Goal: Task Accomplishment & Management: Complete application form

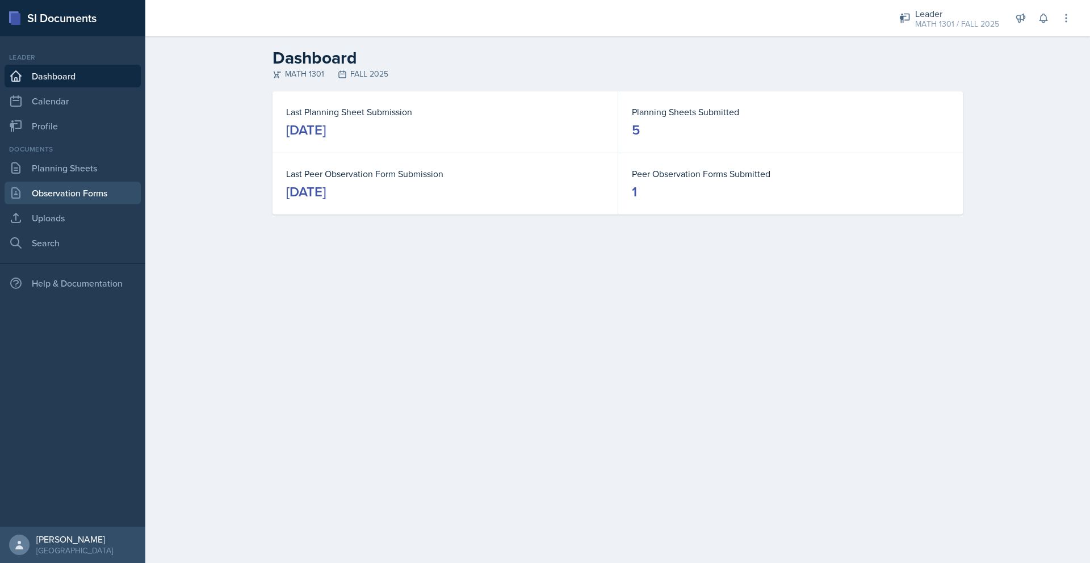
click at [76, 194] on link "Observation Forms" at bounding box center [73, 193] width 136 height 23
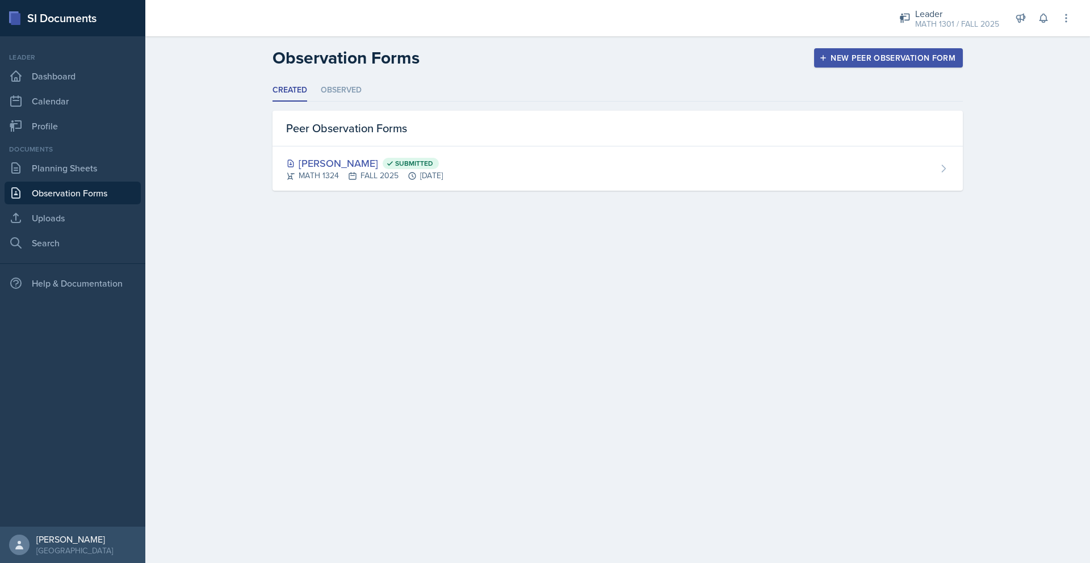
click at [840, 54] on div "New Peer Observation Form" at bounding box center [888, 57] width 134 height 9
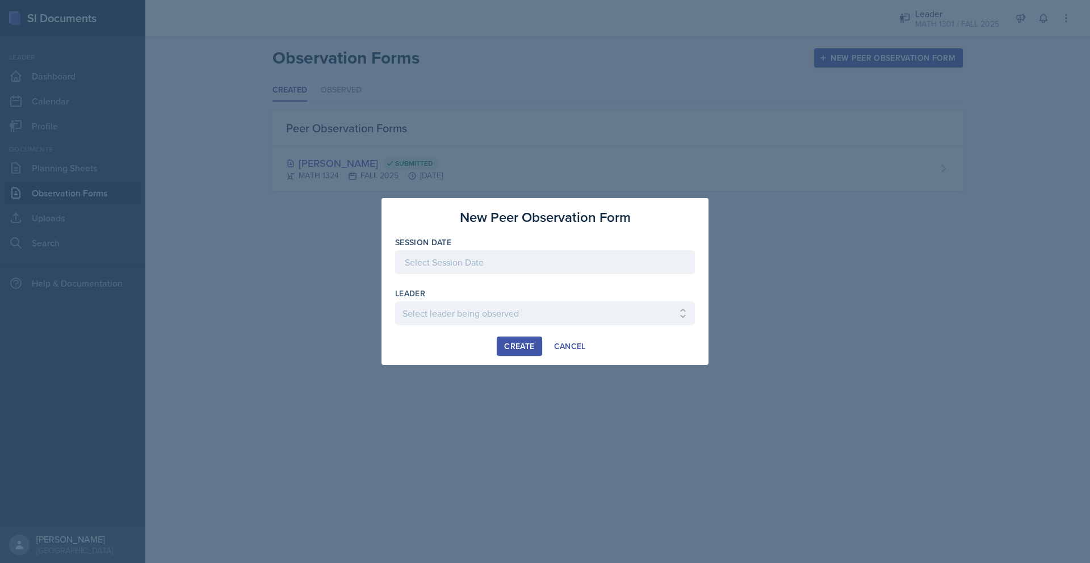
click at [425, 265] on div at bounding box center [545, 262] width 300 height 24
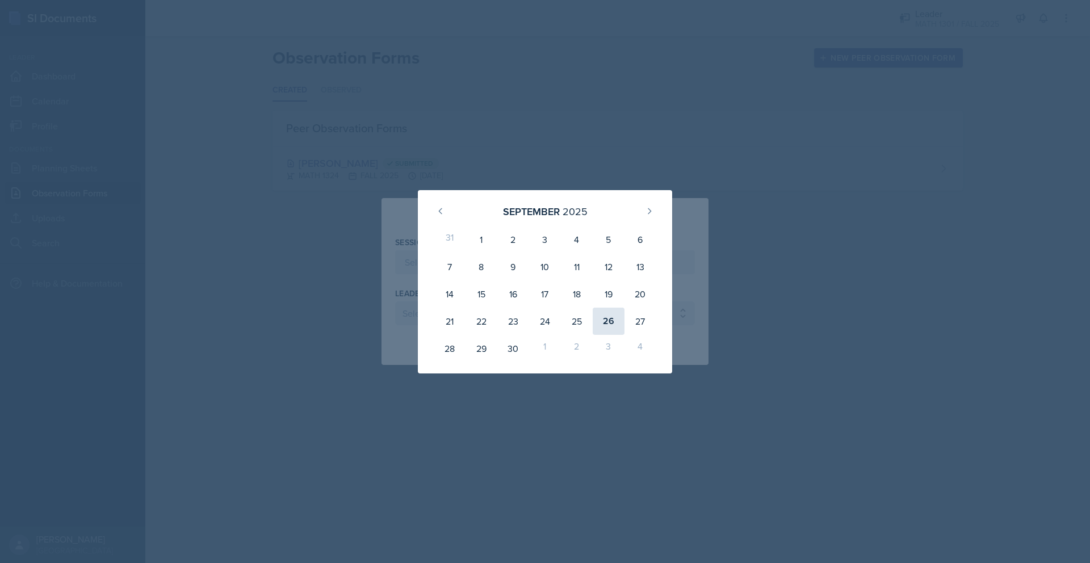
click at [603, 324] on div "26" at bounding box center [609, 321] width 32 height 27
type input "[DATE]"
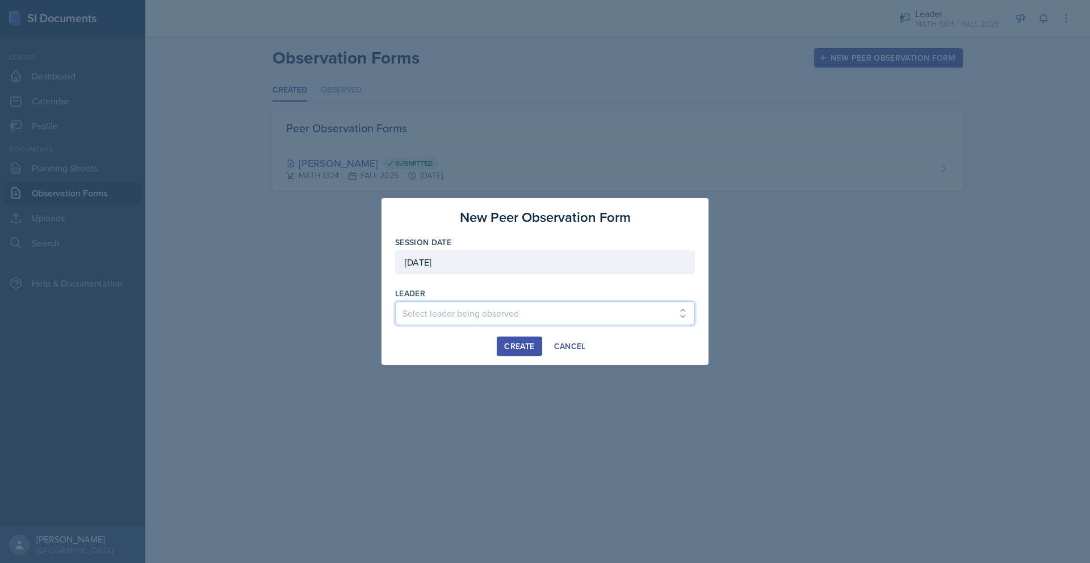
click at [519, 314] on select "Select leader being observed [PERSON_NAME] / BIOL 1301 / COP #5 - Mercury [PERS…" at bounding box center [545, 313] width 300 height 24
select select "6f791927-e973-4edc-8679-b602d912cf1c"
click at [395, 301] on select "Select leader being observed [PERSON_NAME] / BIOL 1301 / COP #5 - Mercury [PERS…" at bounding box center [545, 313] width 300 height 24
click at [514, 345] on div "Create" at bounding box center [519, 346] width 30 height 9
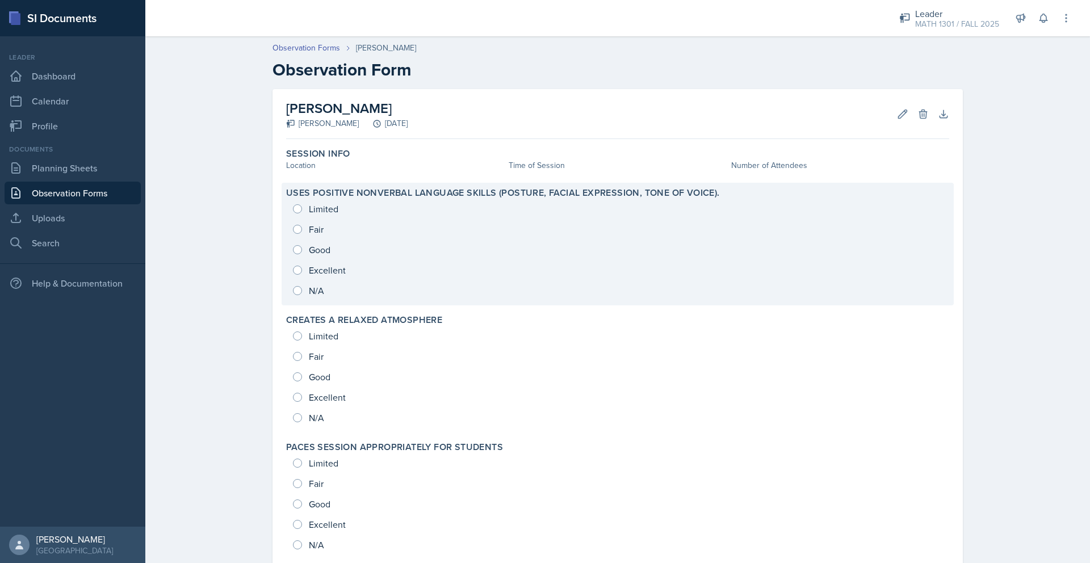
click at [313, 270] on div "Limited Fair Good Excellent N/A" at bounding box center [617, 250] width 663 height 102
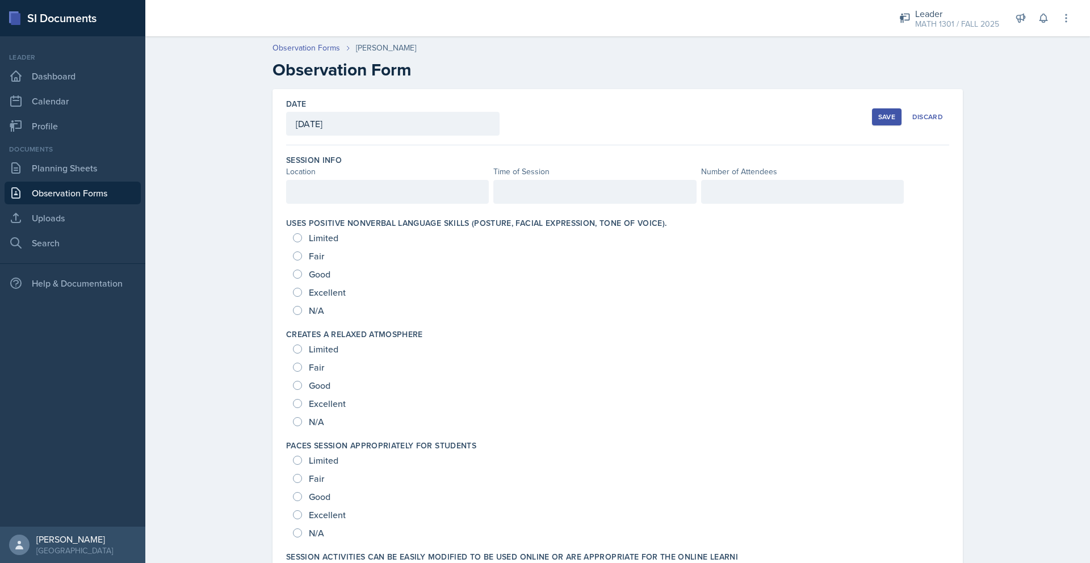
click at [318, 194] on div at bounding box center [387, 192] width 203 height 24
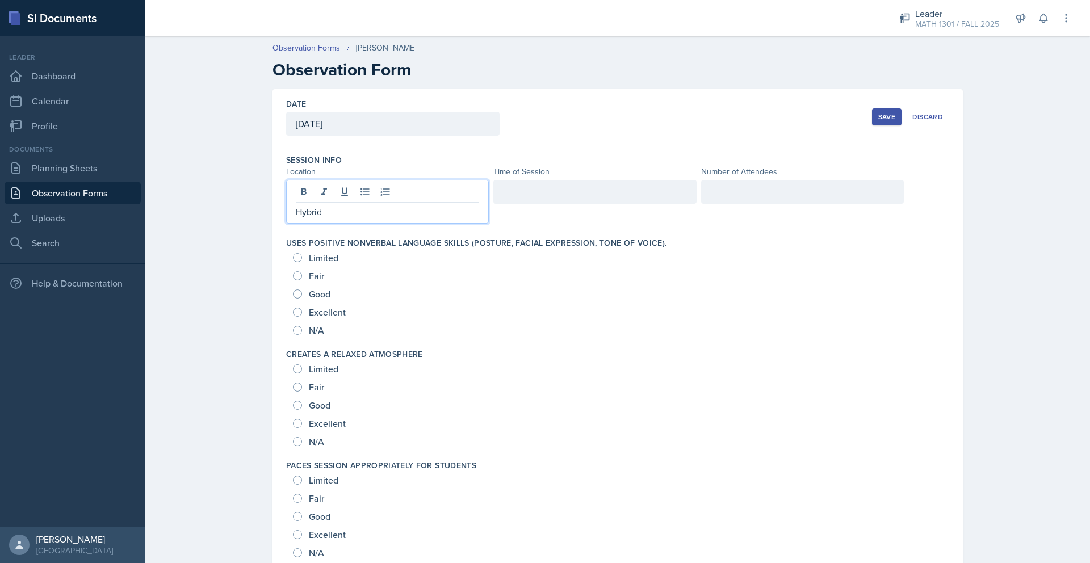
click at [513, 208] on div at bounding box center [594, 202] width 203 height 44
click at [513, 190] on div at bounding box center [594, 202] width 203 height 44
click at [720, 197] on div at bounding box center [802, 192] width 203 height 24
click at [339, 312] on span "Excellent" at bounding box center [327, 312] width 37 height 11
click at [302, 312] on input "Excellent" at bounding box center [297, 312] width 9 height 9
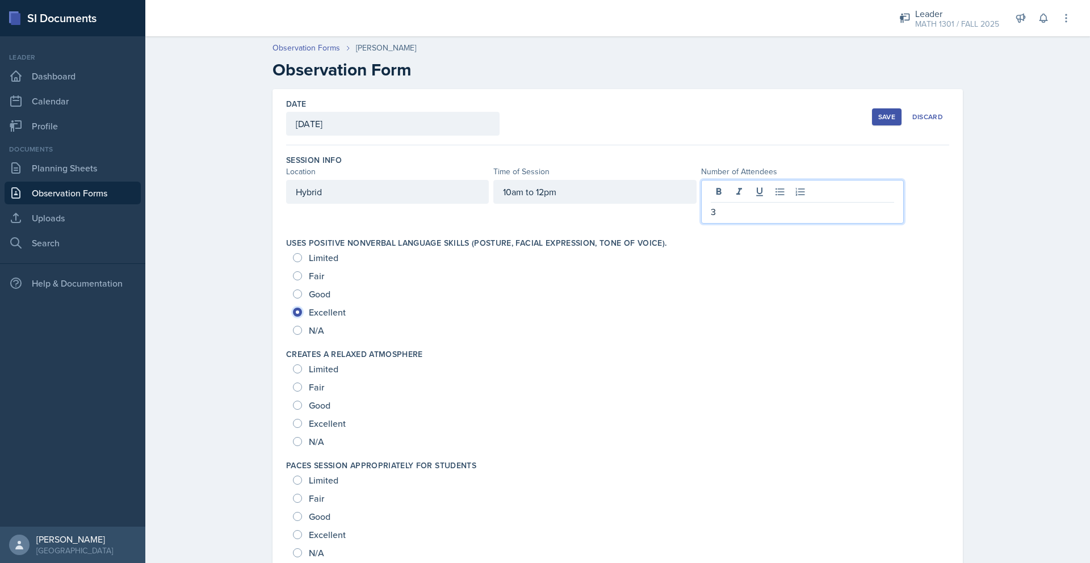
radio input "true"
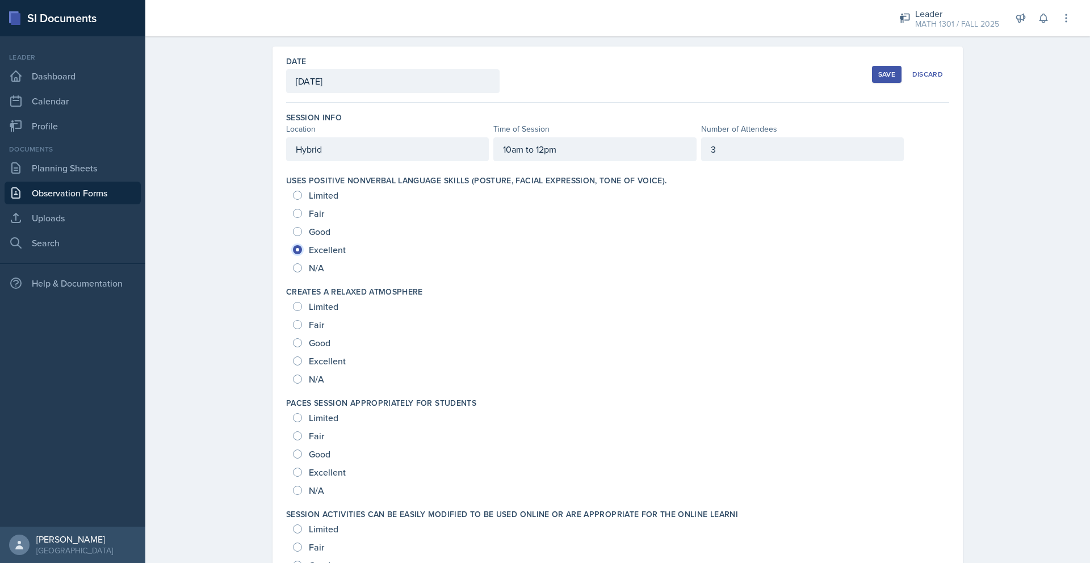
scroll to position [43, 0]
click at [320, 353] on div "Excellent" at bounding box center [320, 360] width 55 height 18
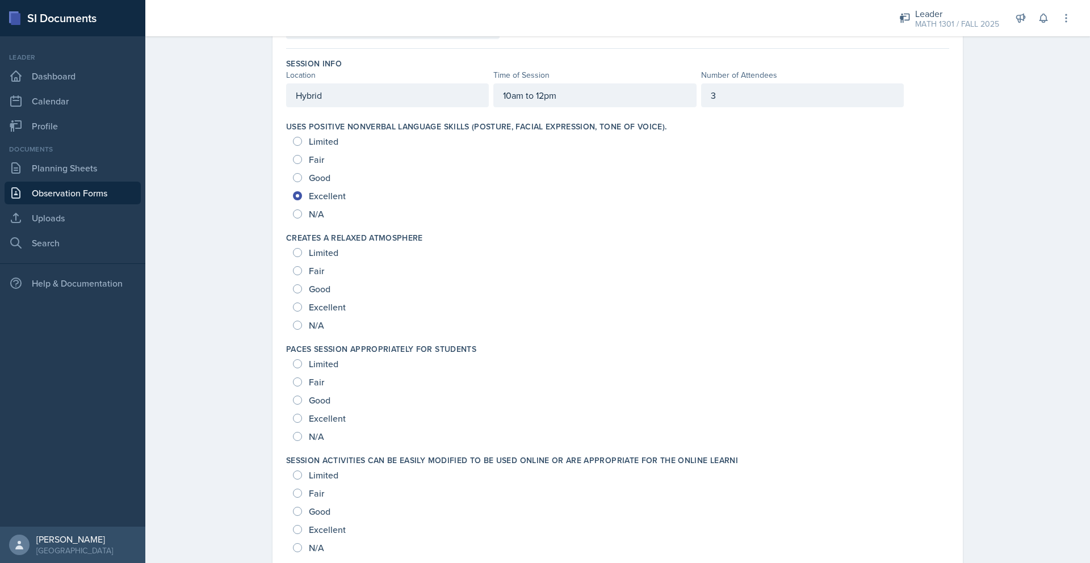
scroll to position [98, 0]
click at [296, 307] on input "Excellent" at bounding box center [297, 305] width 9 height 9
radio input "true"
click at [300, 413] on input "Excellent" at bounding box center [297, 417] width 9 height 9
radio input "true"
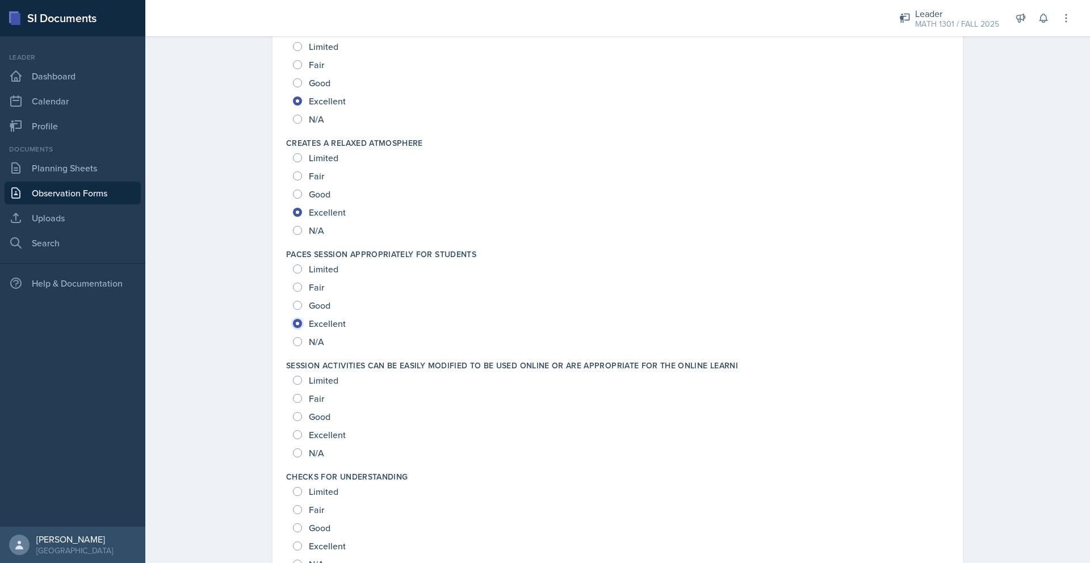
scroll to position [191, 0]
click at [298, 433] on input "Excellent" at bounding box center [297, 435] width 9 height 9
radio input "true"
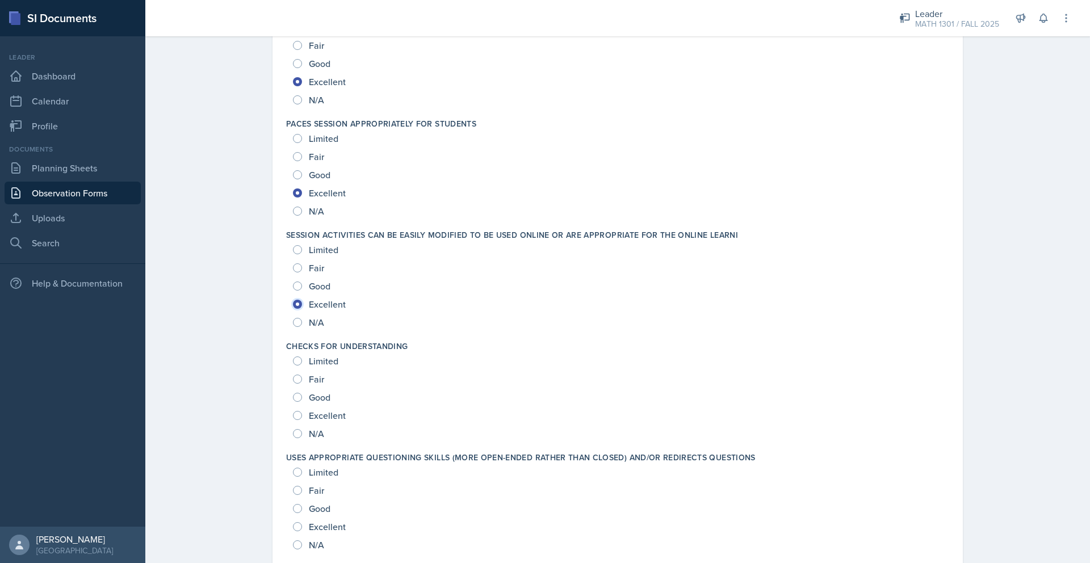
scroll to position [321, 0]
click at [296, 409] on div "Excellent" at bounding box center [320, 416] width 55 height 18
click at [299, 422] on div "Excellent" at bounding box center [320, 416] width 55 height 18
click at [297, 414] on input "Excellent" at bounding box center [297, 416] width 9 height 9
radio input "true"
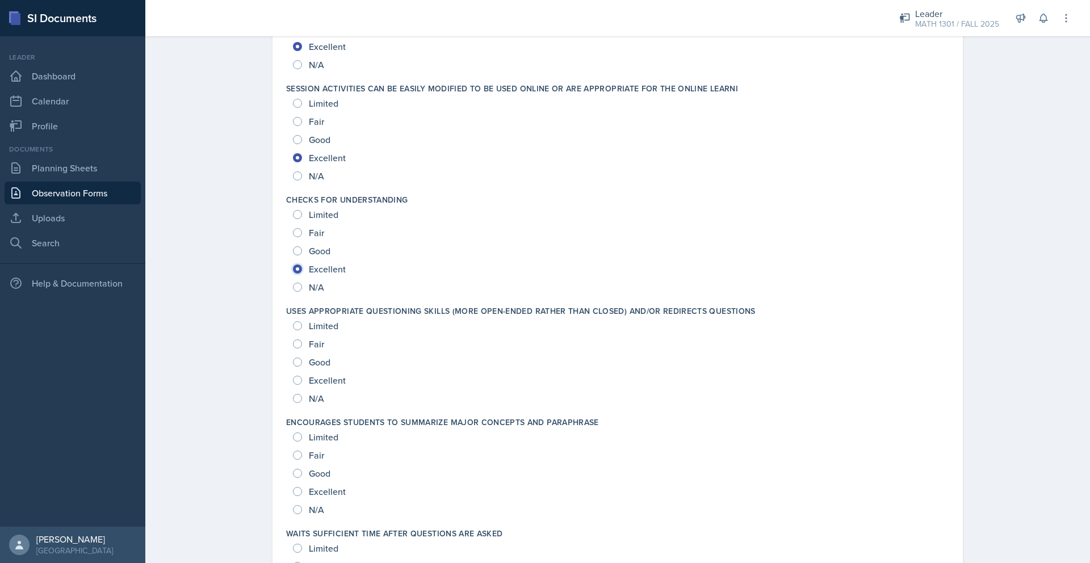
scroll to position [585, 0]
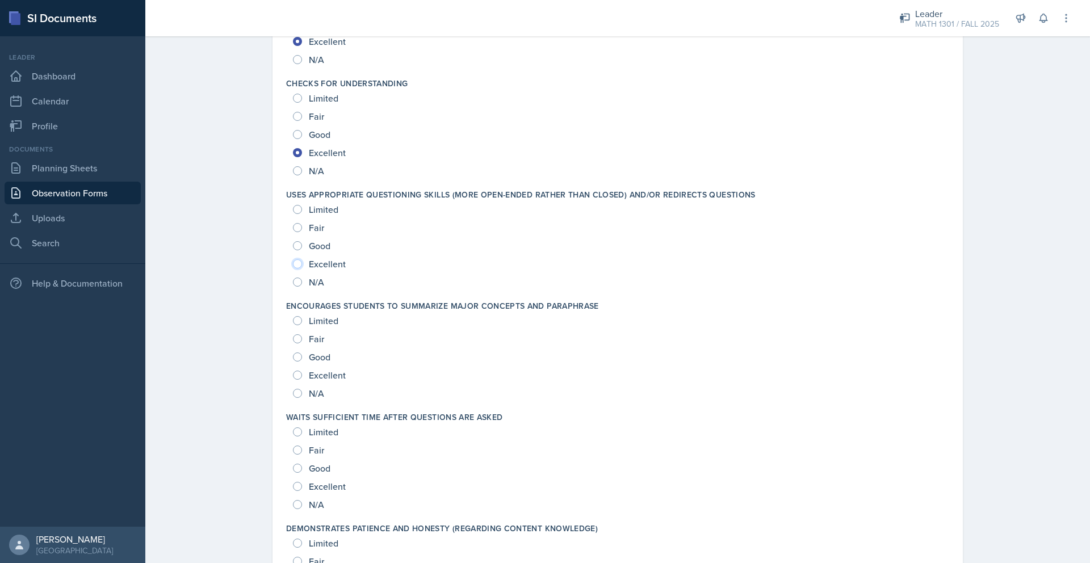
click at [301, 265] on input "Excellent" at bounding box center [297, 263] width 9 height 9
radio input "true"
click at [297, 372] on input "Excellent" at bounding box center [297, 375] width 9 height 9
radio input "true"
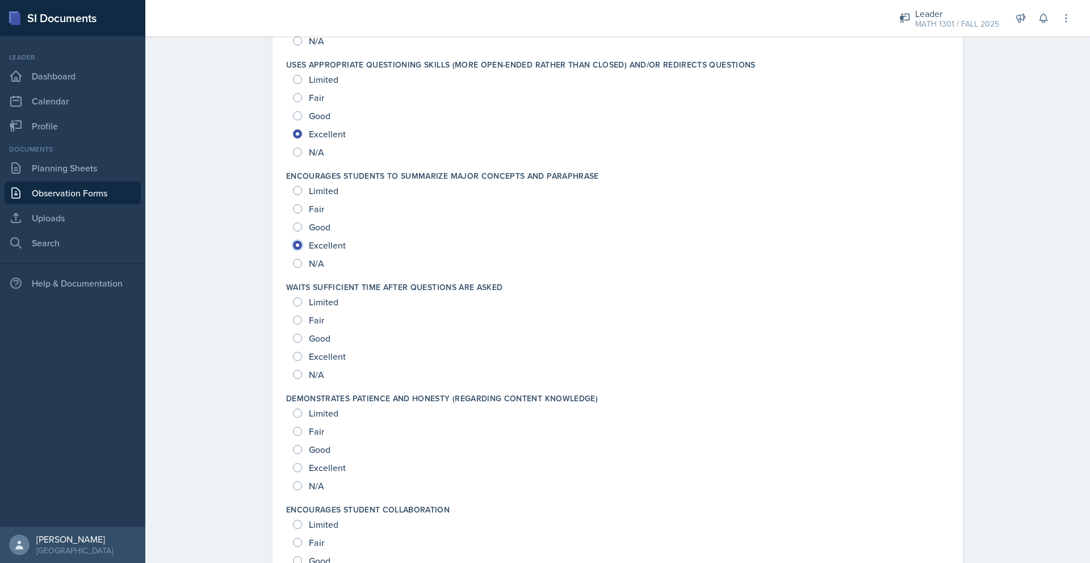
scroll to position [796, 0]
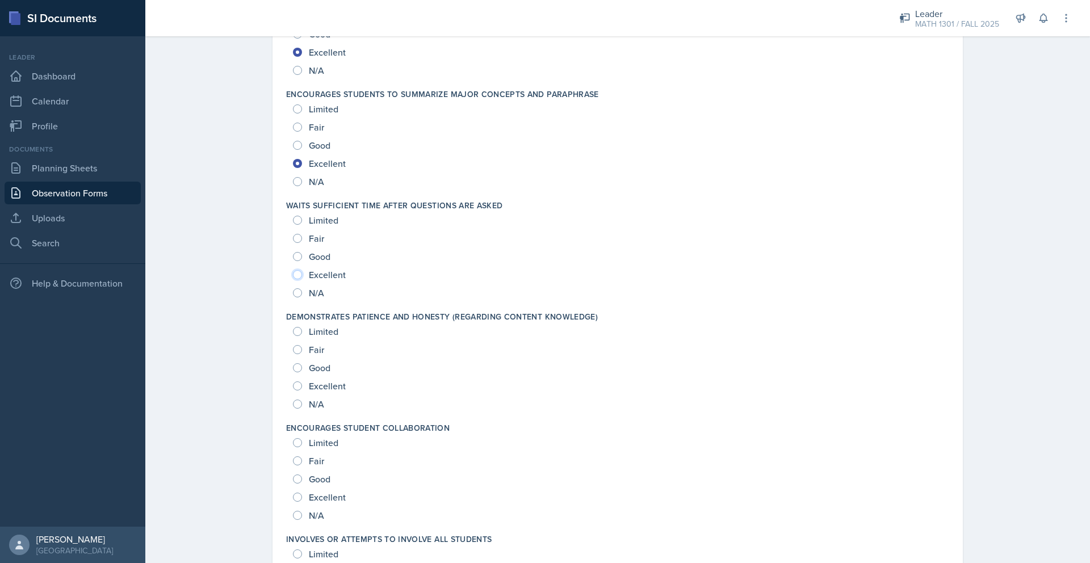
click at [300, 276] on input "Excellent" at bounding box center [297, 274] width 9 height 9
radio input "true"
click at [299, 388] on input "Excellent" at bounding box center [297, 385] width 9 height 9
radio input "true"
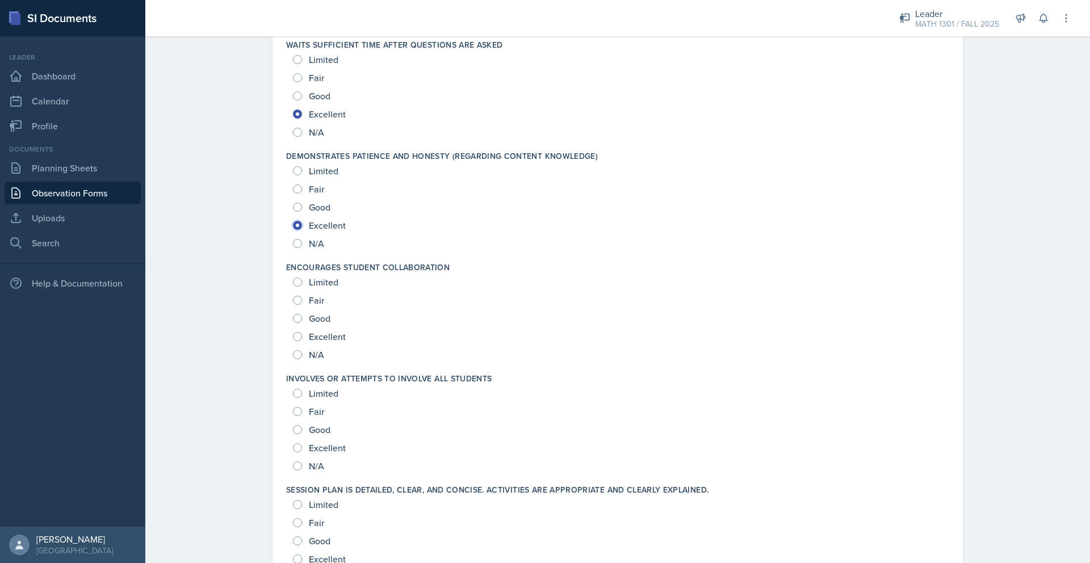
scroll to position [1030, 0]
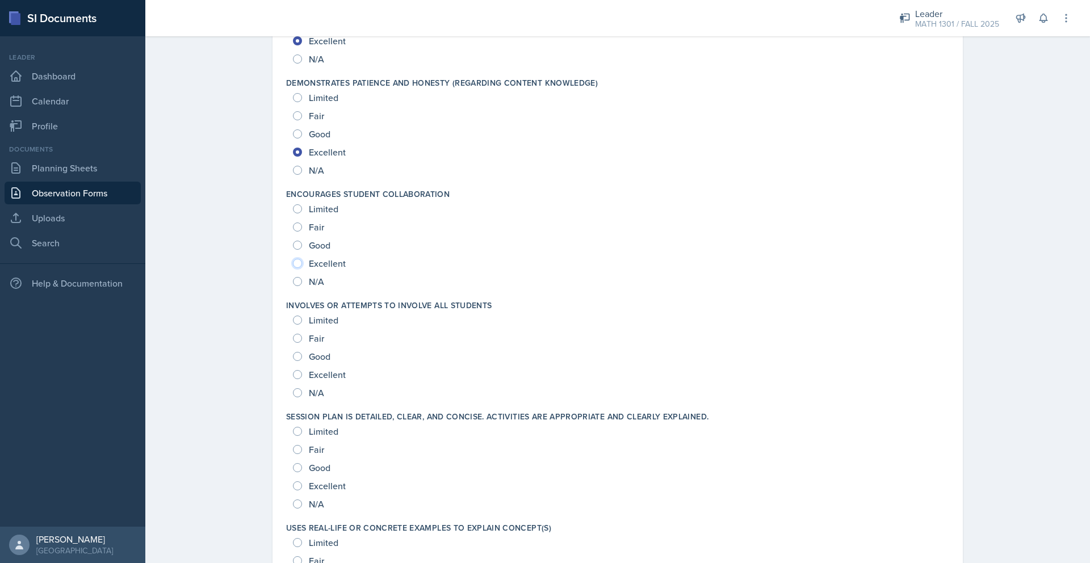
click at [296, 266] on input "Excellent" at bounding box center [297, 263] width 9 height 9
radio input "true"
click at [295, 379] on div "Excellent" at bounding box center [320, 375] width 55 height 18
click at [297, 371] on input "Excellent" at bounding box center [297, 374] width 9 height 9
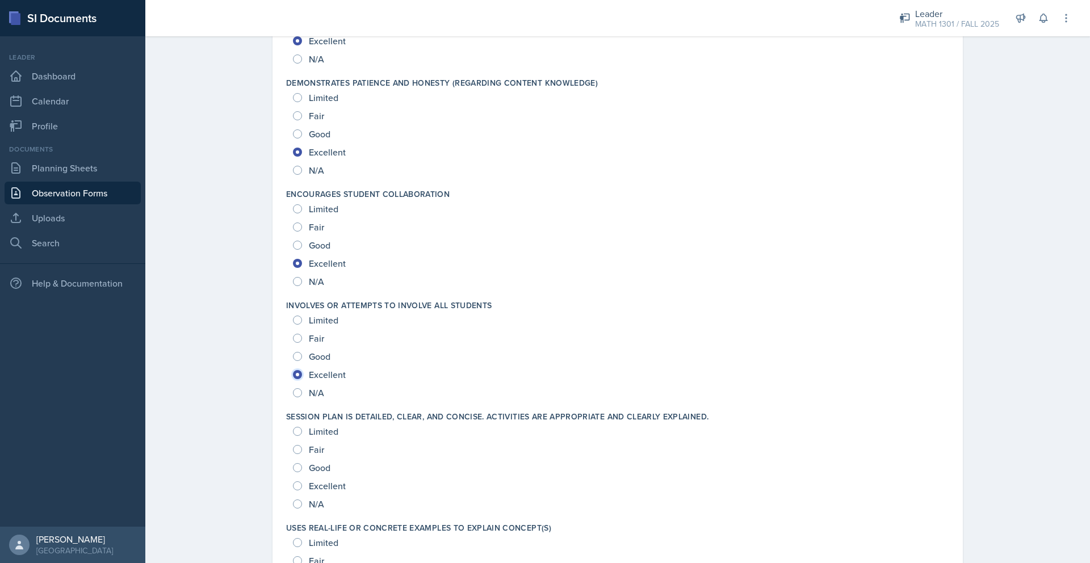
radio input "true"
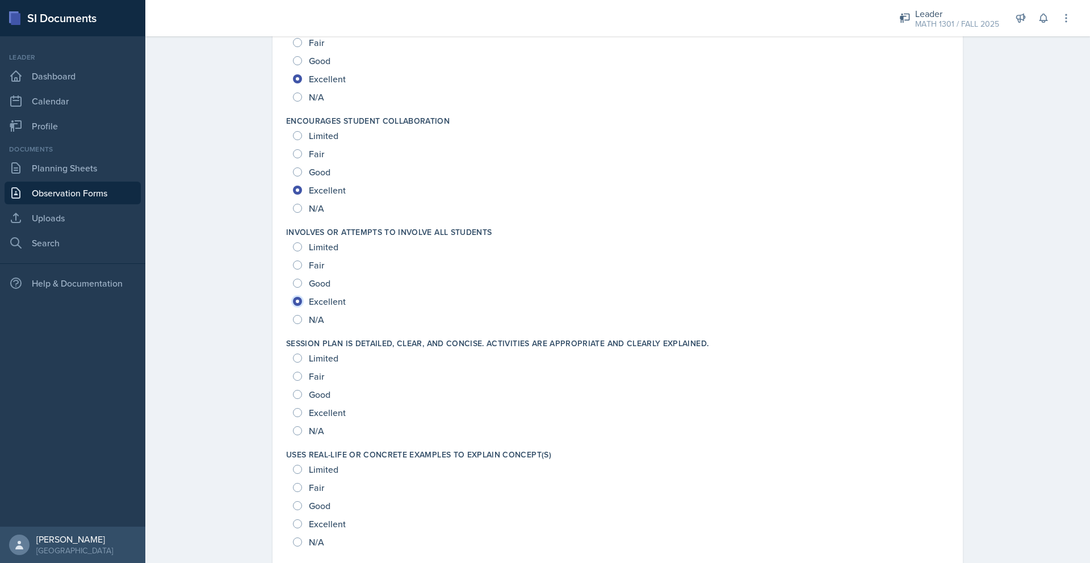
scroll to position [1179, 0]
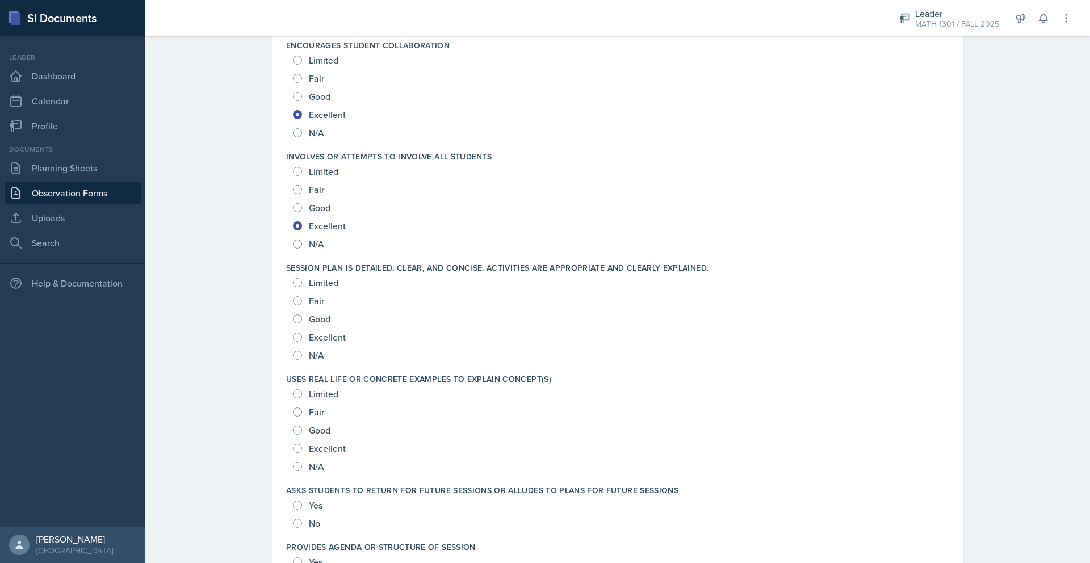
click at [303, 332] on div "Excellent" at bounding box center [320, 337] width 55 height 18
click at [299, 338] on input "Excellent" at bounding box center [297, 337] width 9 height 9
radio input "true"
click at [299, 442] on div "Excellent" at bounding box center [320, 448] width 55 height 18
click at [295, 458] on div "N/A" at bounding box center [309, 467] width 33 height 18
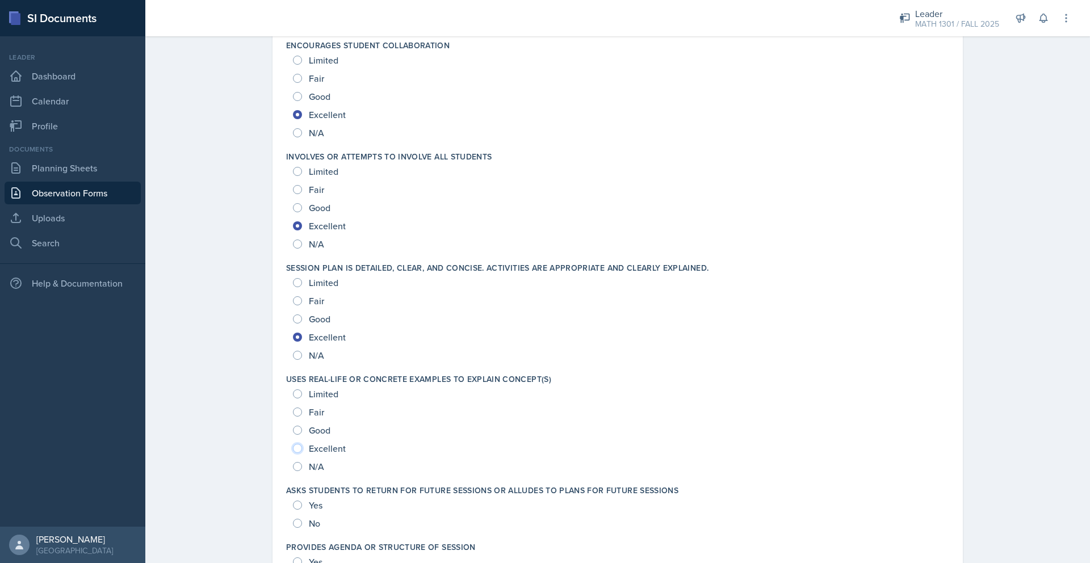
click at [295, 451] on input "Excellent" at bounding box center [297, 448] width 9 height 9
radio input "true"
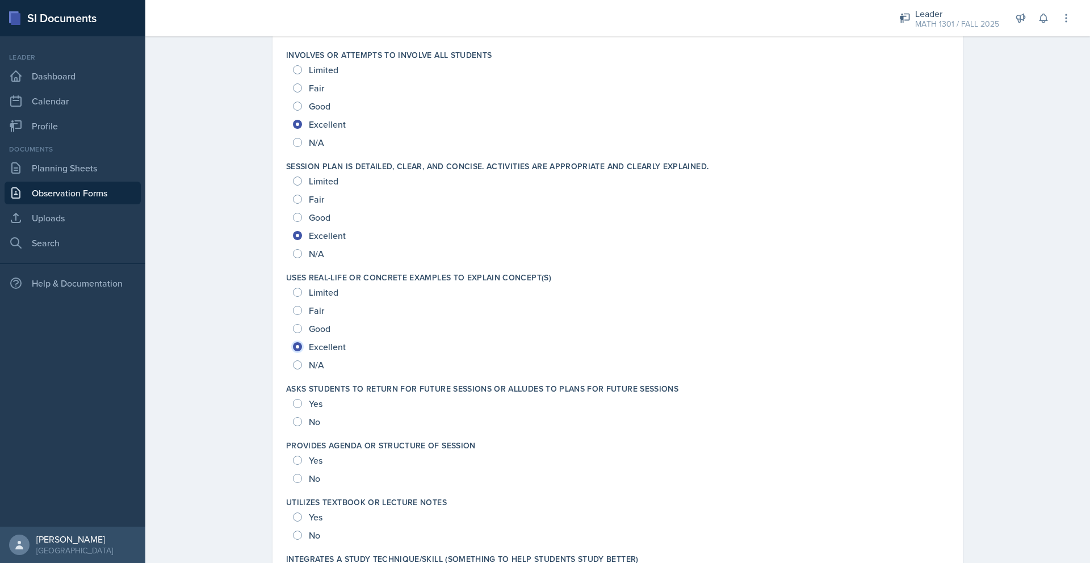
scroll to position [1339, 0]
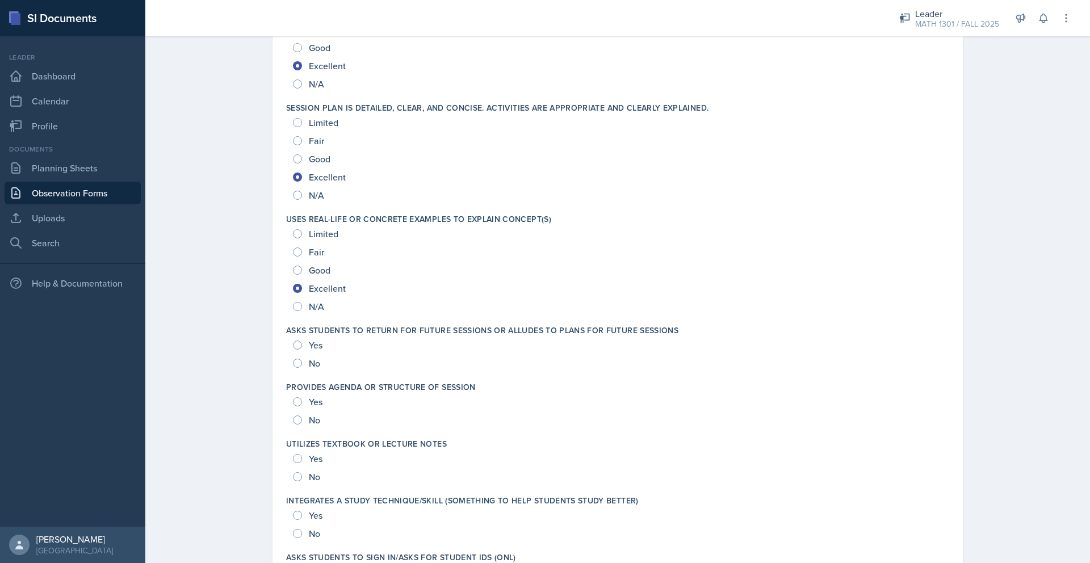
click at [314, 348] on span "Yes" at bounding box center [316, 344] width 14 height 11
click at [302, 348] on input "Yes" at bounding box center [297, 345] width 9 height 9
radio input "true"
click at [302, 404] on div "Yes" at bounding box center [309, 402] width 32 height 18
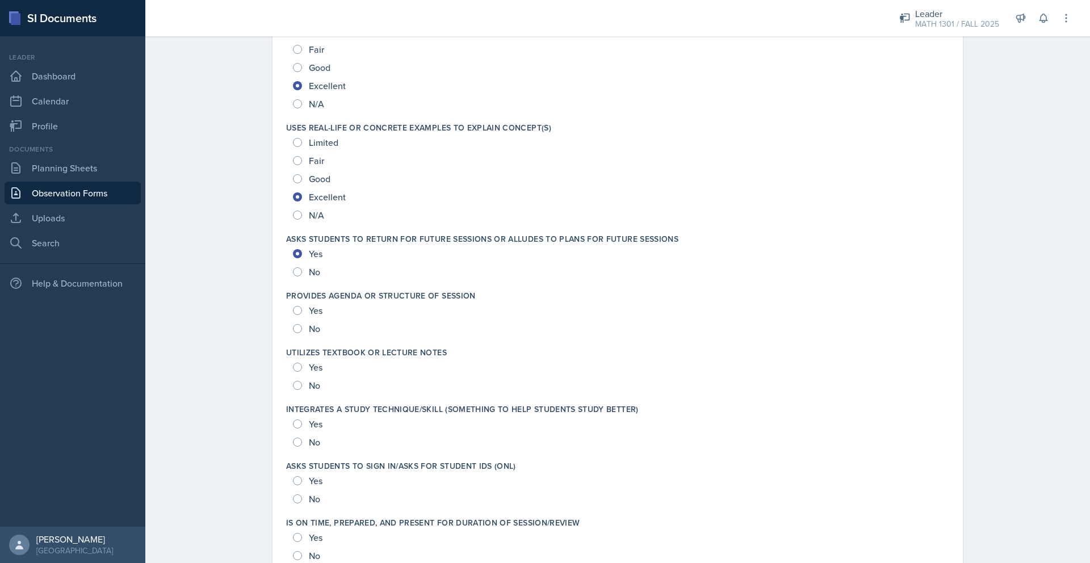
scroll to position [1436, 0]
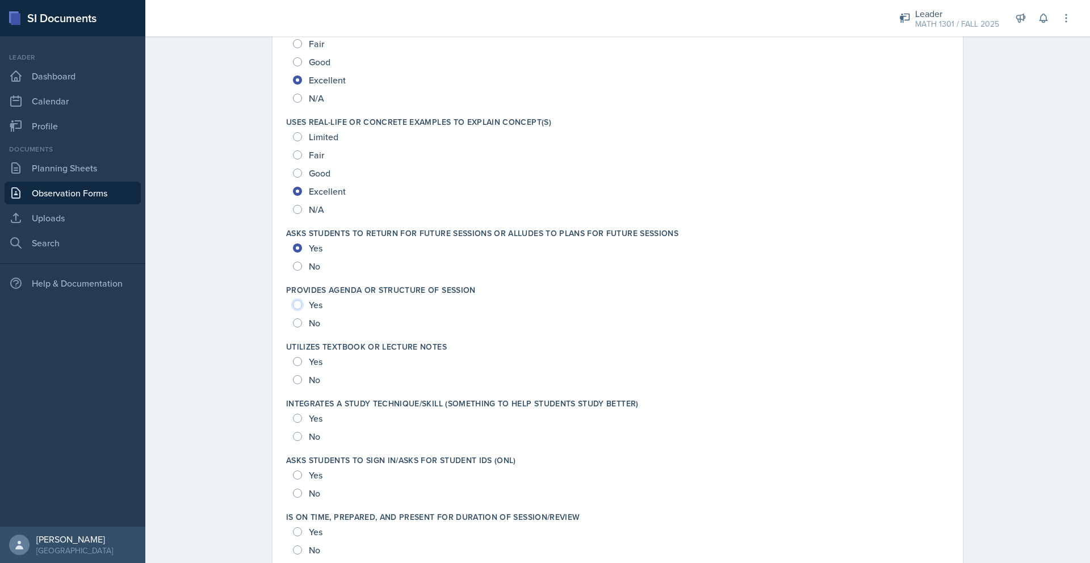
click at [299, 304] on input "Yes" at bounding box center [297, 304] width 9 height 9
radio input "true"
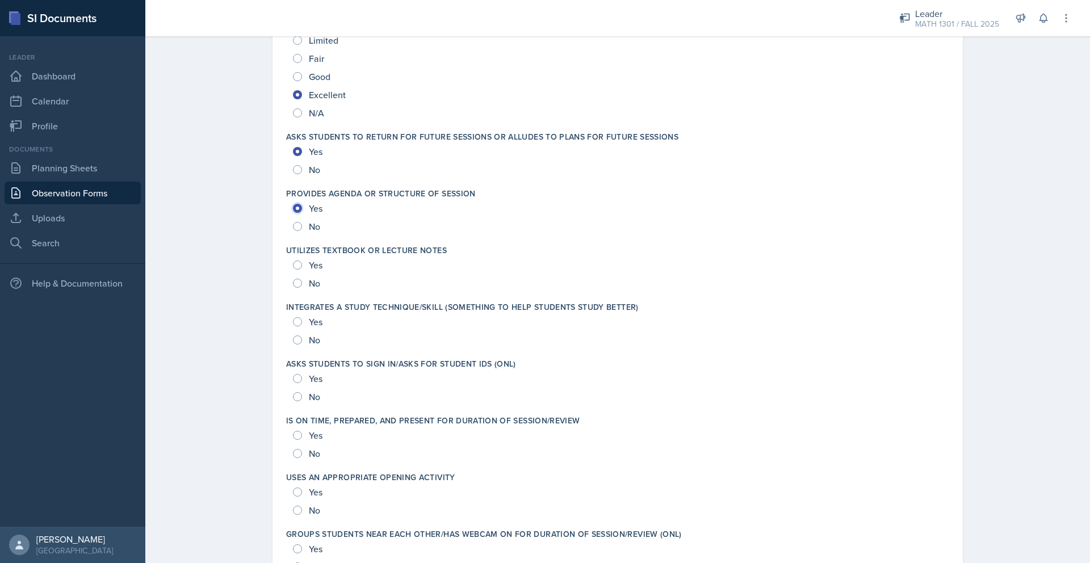
scroll to position [1535, 0]
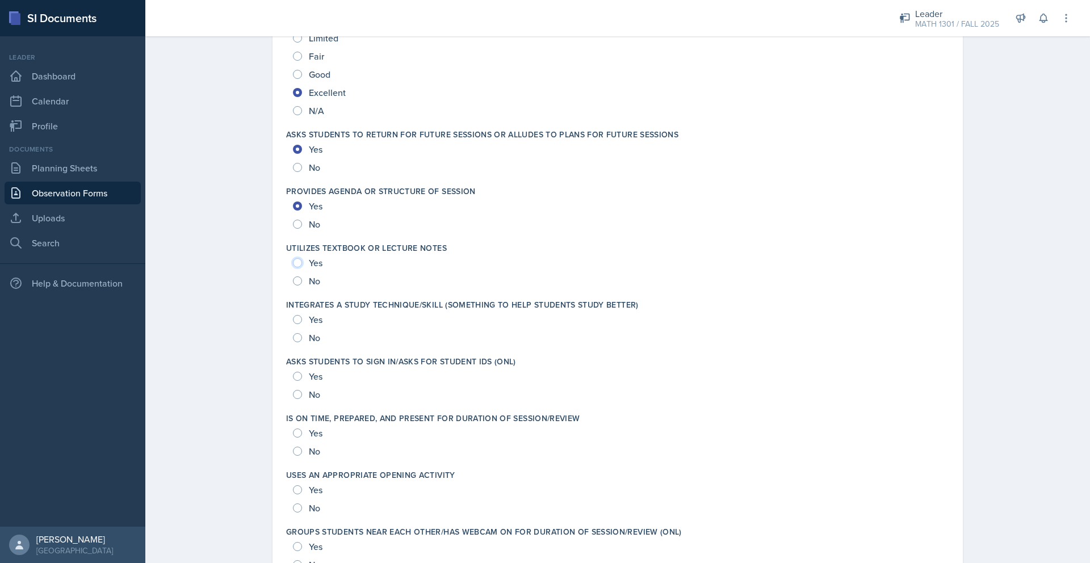
click at [299, 266] on input "Yes" at bounding box center [297, 262] width 9 height 9
radio input "true"
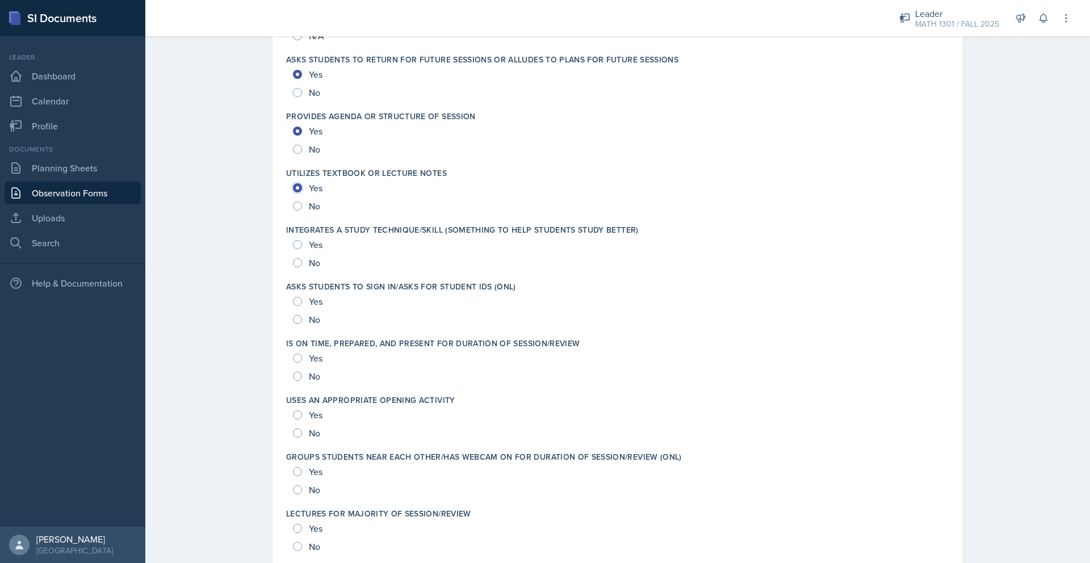
scroll to position [1611, 0]
click at [299, 254] on div "No" at bounding box center [308, 262] width 30 height 18
click at [296, 241] on input "Yes" at bounding box center [297, 243] width 9 height 9
radio input "true"
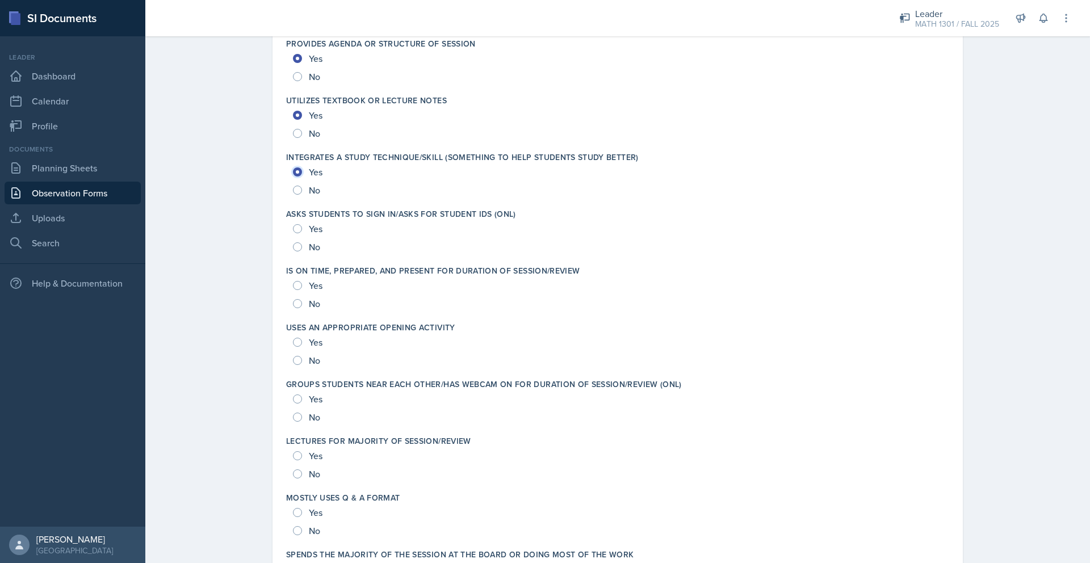
scroll to position [1684, 0]
click at [297, 229] on input "Yes" at bounding box center [297, 227] width 9 height 9
radio input "true"
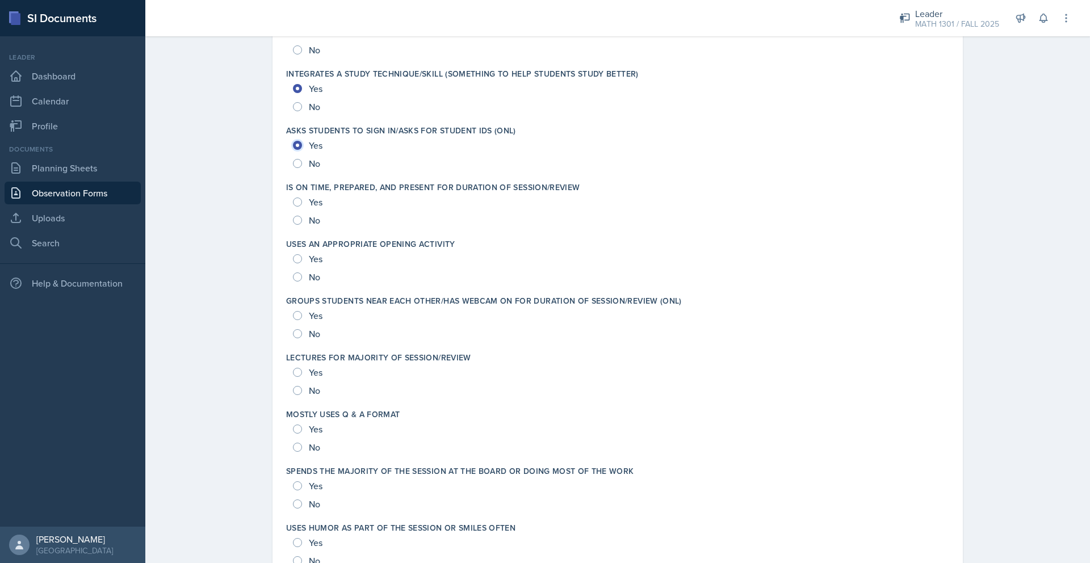
scroll to position [1763, 0]
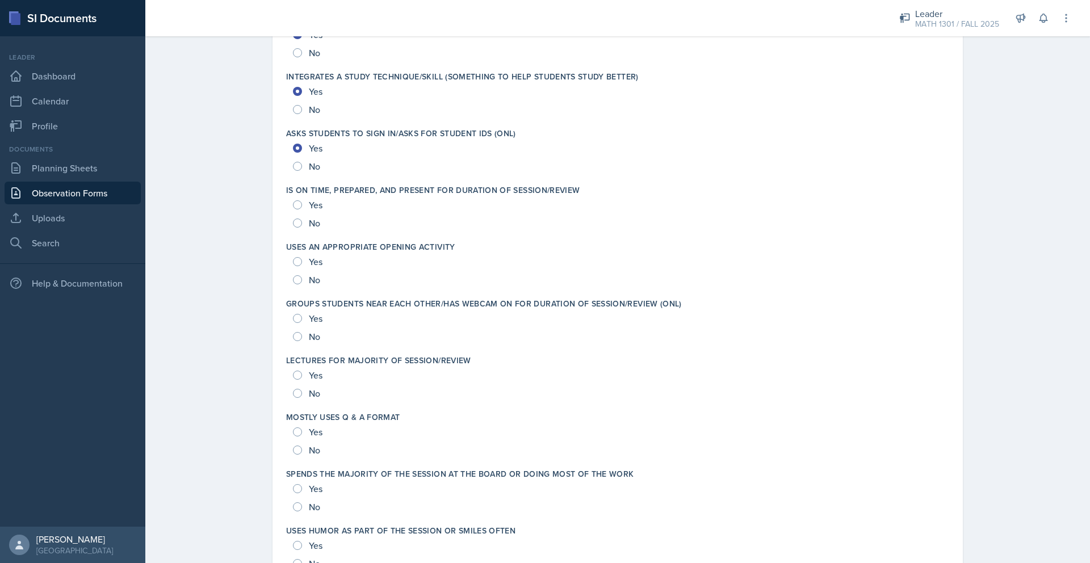
click at [317, 207] on span "Yes" at bounding box center [316, 204] width 14 height 11
click at [302, 207] on input "Yes" at bounding box center [297, 204] width 9 height 9
radio input "true"
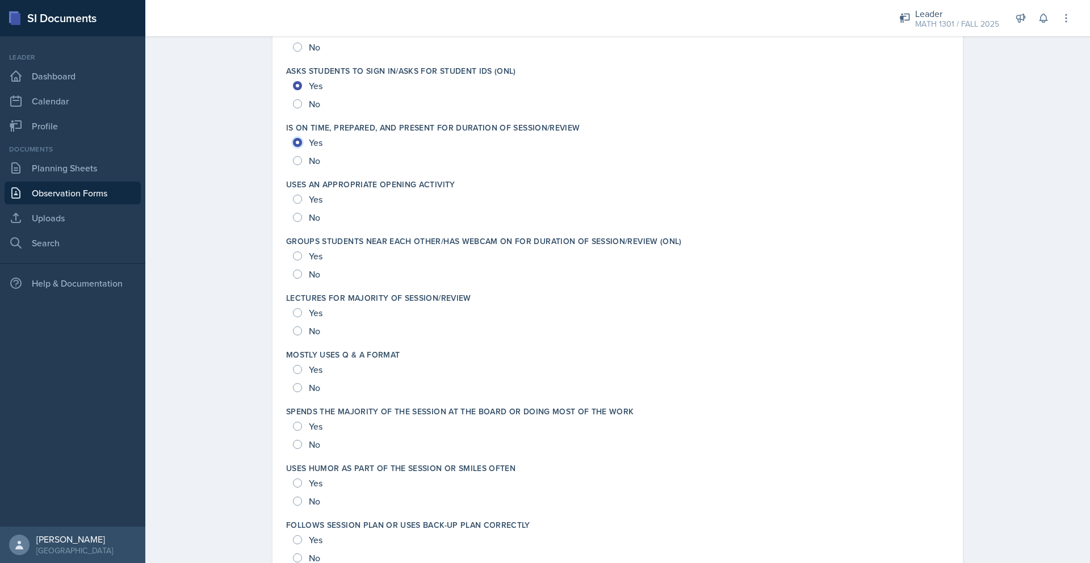
scroll to position [1828, 0]
click at [316, 202] on span "Yes" at bounding box center [316, 196] width 14 height 11
click at [302, 202] on input "Yes" at bounding box center [297, 196] width 9 height 9
radio input "true"
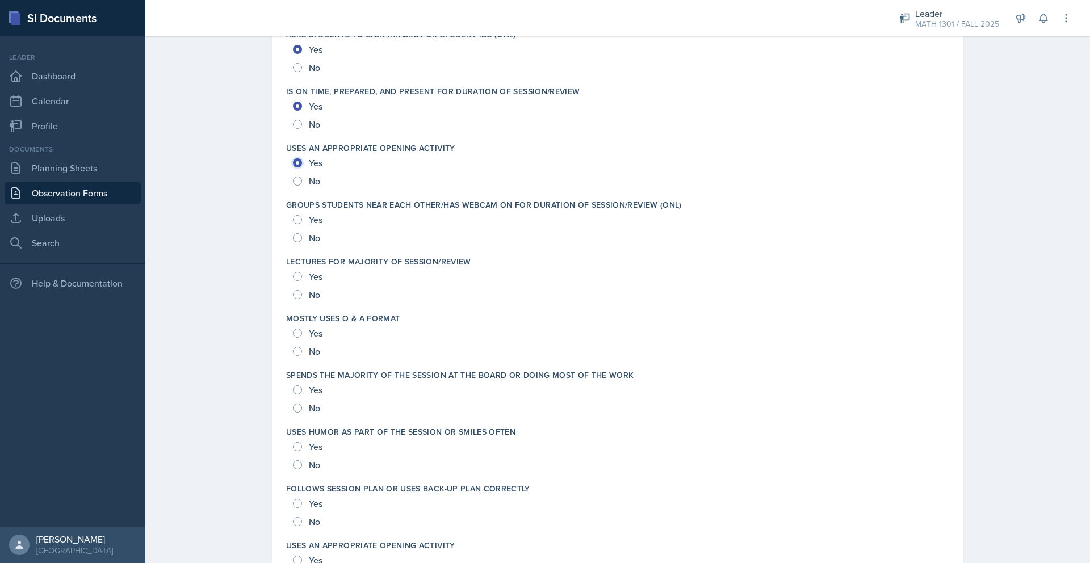
scroll to position [1870, 0]
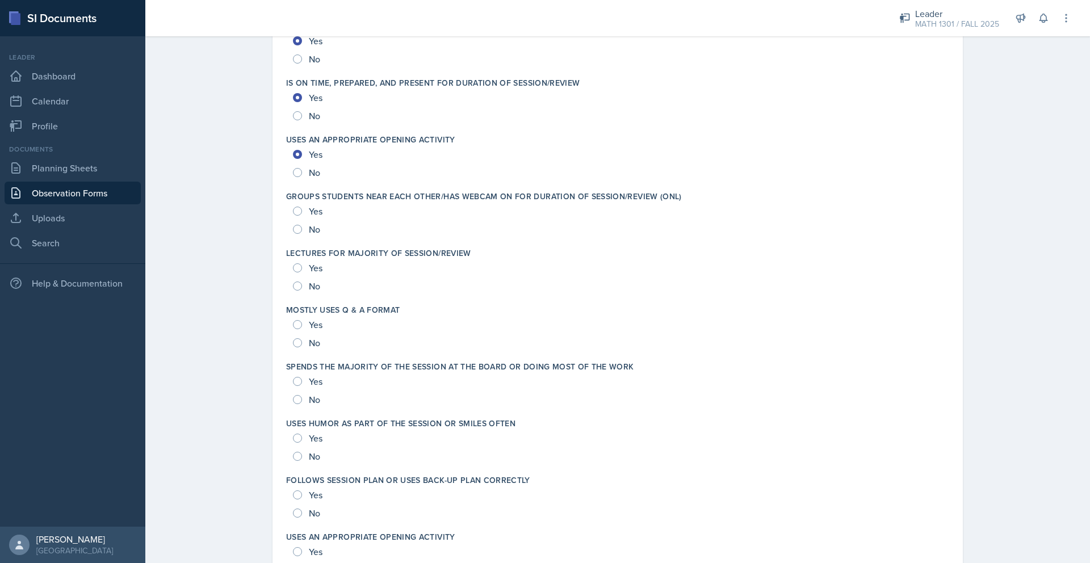
click at [318, 212] on span "Yes" at bounding box center [316, 210] width 14 height 11
click at [302, 212] on input "Yes" at bounding box center [297, 211] width 9 height 9
radio input "true"
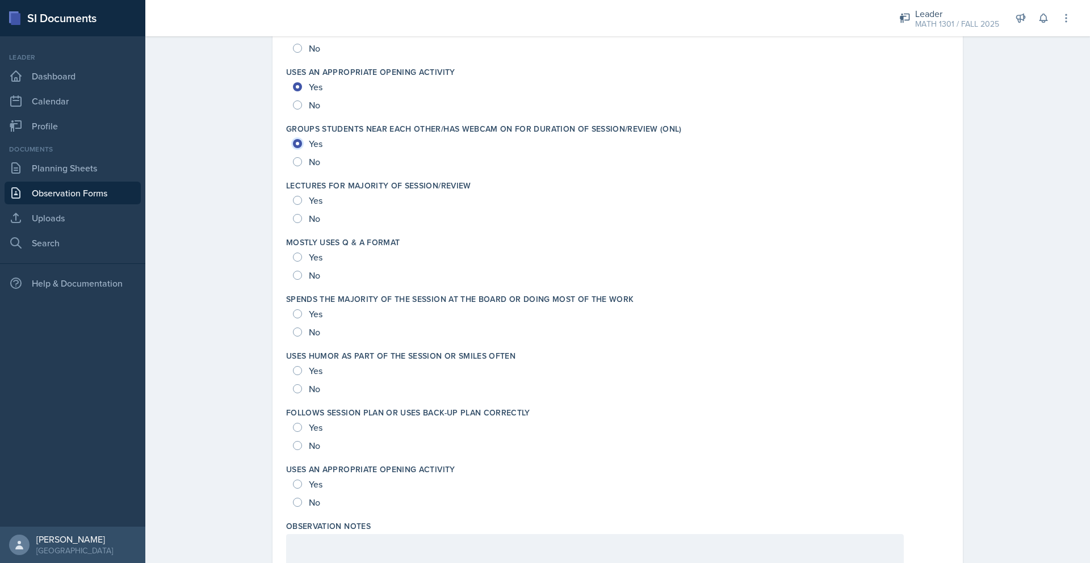
scroll to position [1944, 0]
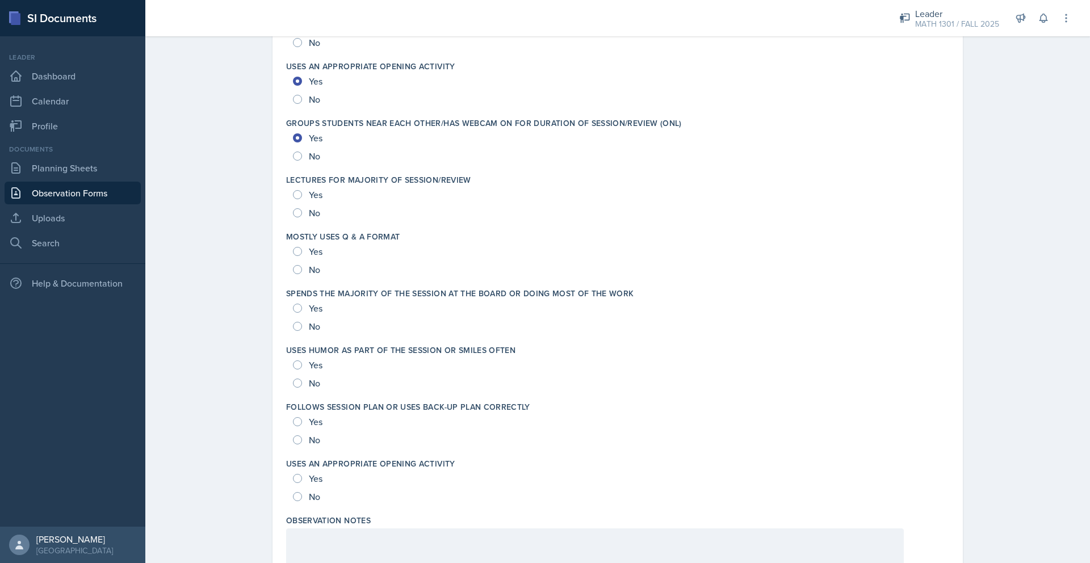
click at [313, 211] on span "No" at bounding box center [314, 212] width 11 height 11
click at [302, 211] on input "No" at bounding box center [297, 212] width 9 height 9
radio input "true"
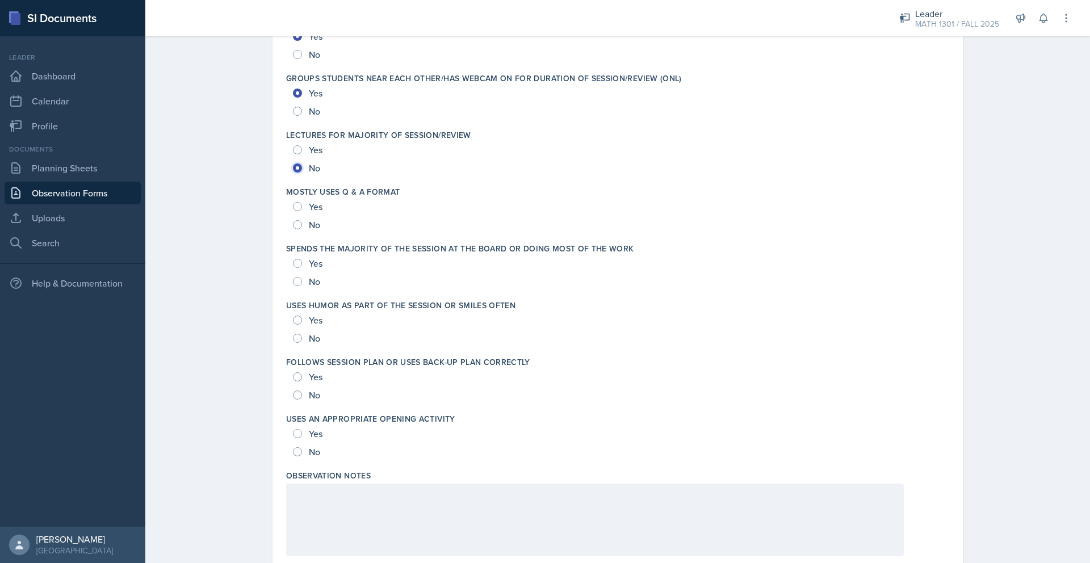
scroll to position [1990, 0]
click at [312, 208] on span "Yes" at bounding box center [316, 205] width 14 height 11
click at [302, 208] on input "Yes" at bounding box center [297, 205] width 9 height 9
radio input "true"
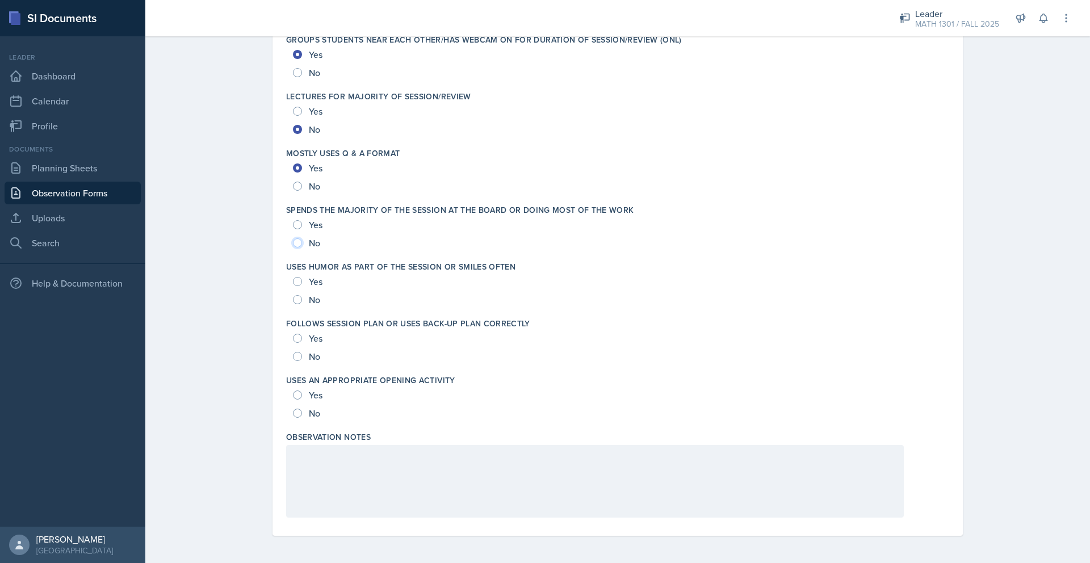
click at [300, 245] on input "No" at bounding box center [297, 242] width 9 height 9
radio input "true"
click at [293, 277] on div "Yes" at bounding box center [309, 281] width 32 height 18
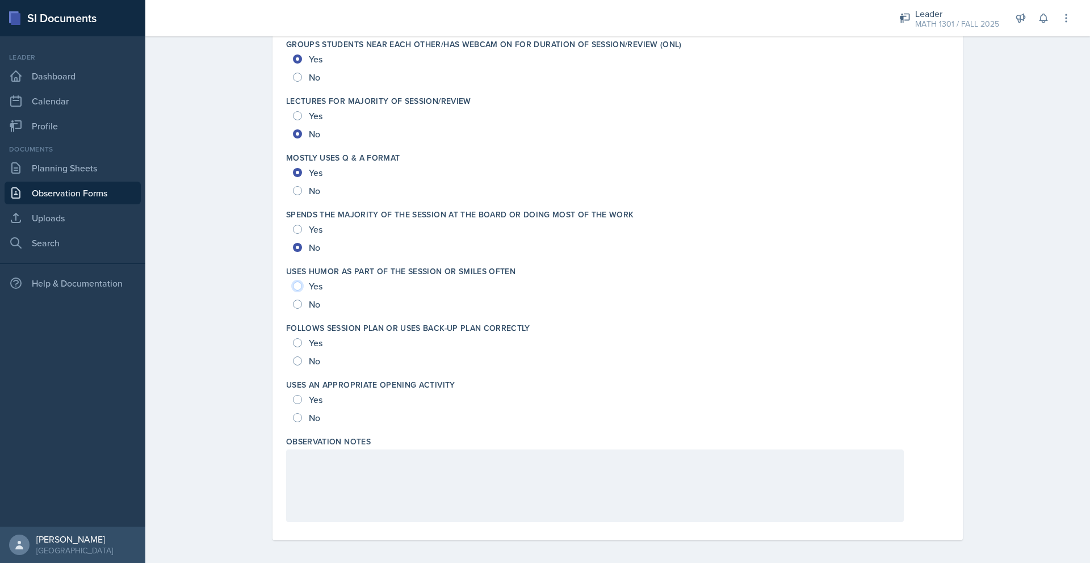
click at [297, 287] on input "Yes" at bounding box center [297, 286] width 9 height 9
radio input "true"
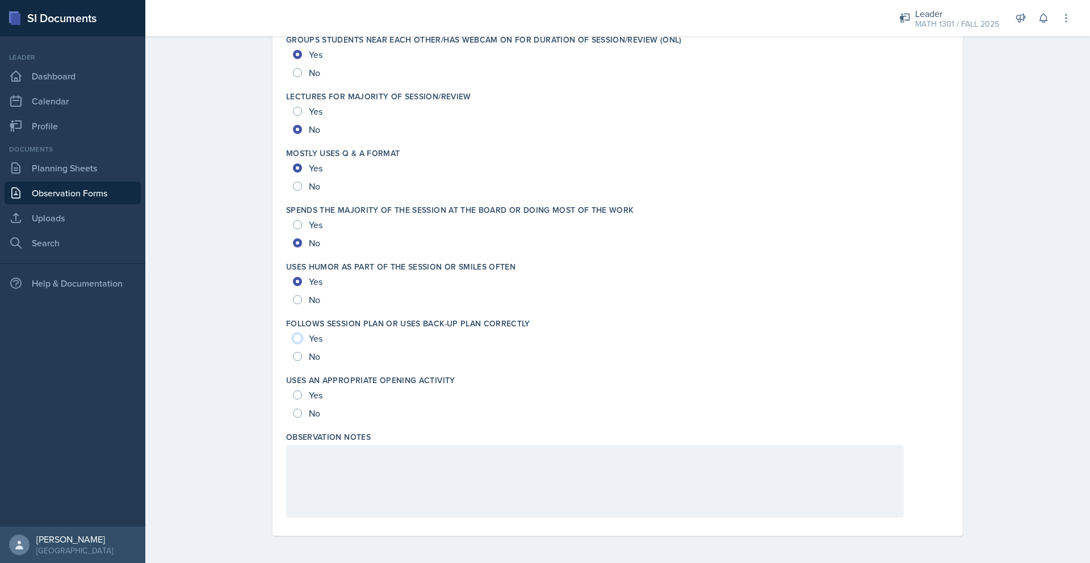
click at [296, 342] on input "Yes" at bounding box center [297, 338] width 9 height 9
radio input "true"
click at [298, 395] on input "Yes" at bounding box center [297, 395] width 9 height 9
radio input "true"
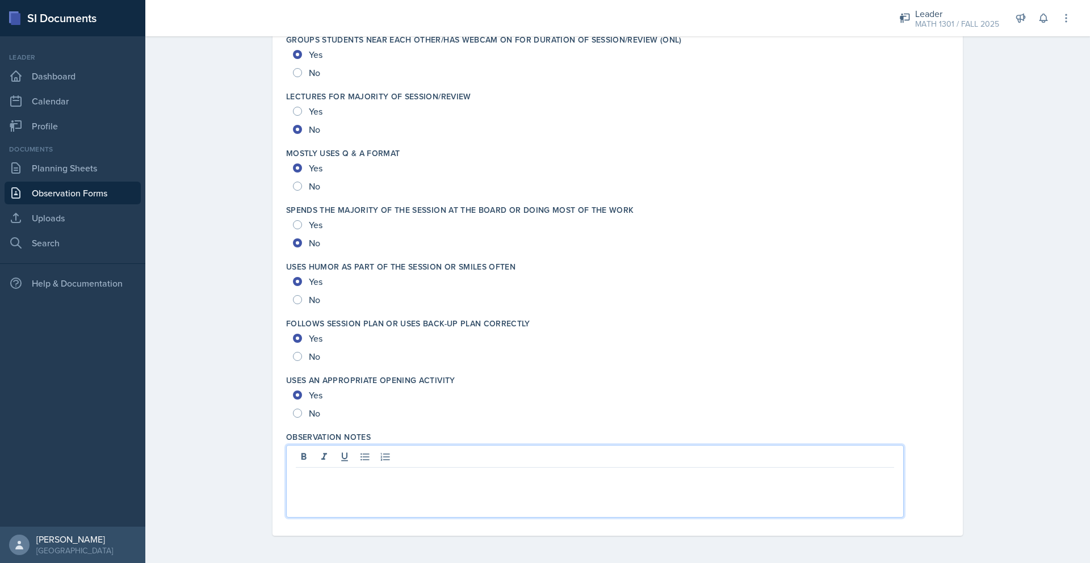
click at [320, 453] on div at bounding box center [595, 481] width 618 height 73
paste div
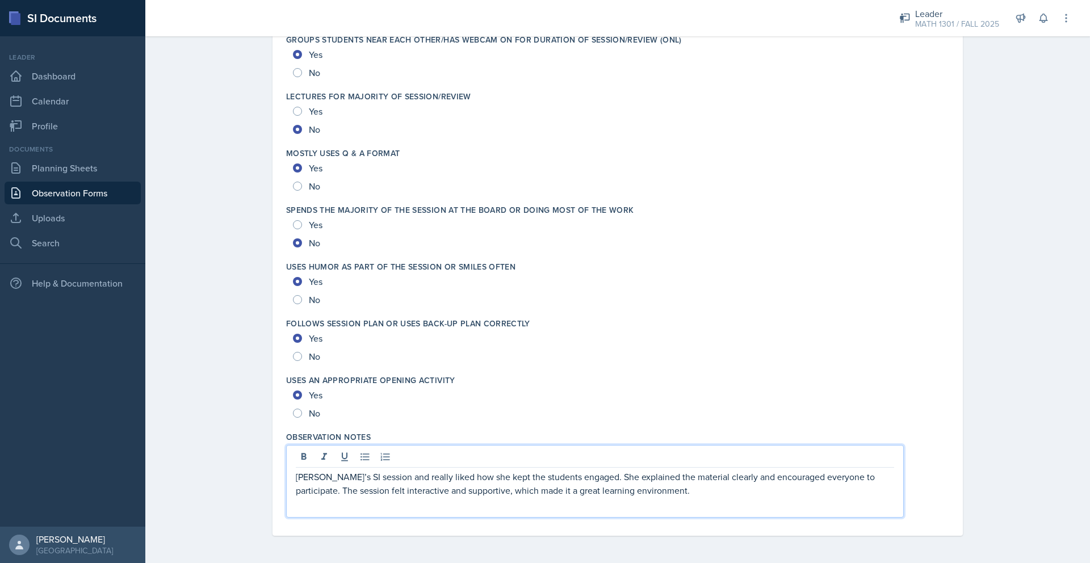
click at [345, 476] on p "[PERSON_NAME]’s SI session and really liked how she kept the students engaged. …" at bounding box center [595, 483] width 598 height 27
drag, startPoint x: 464, startPoint y: 475, endPoint x: 337, endPoint y: 478, distance: 127.2
click at [336, 478] on p "[PERSON_NAME]’s session and really liked how she kept the students engaged. She…" at bounding box center [595, 483] width 598 height 27
click at [402, 479] on p "[PERSON_NAME] kept the students engaged. She explained the material clearly and…" at bounding box center [595, 483] width 598 height 27
click at [353, 489] on p "[PERSON_NAME] kept the students very well engaged. She explained the material c…" at bounding box center [595, 483] width 598 height 27
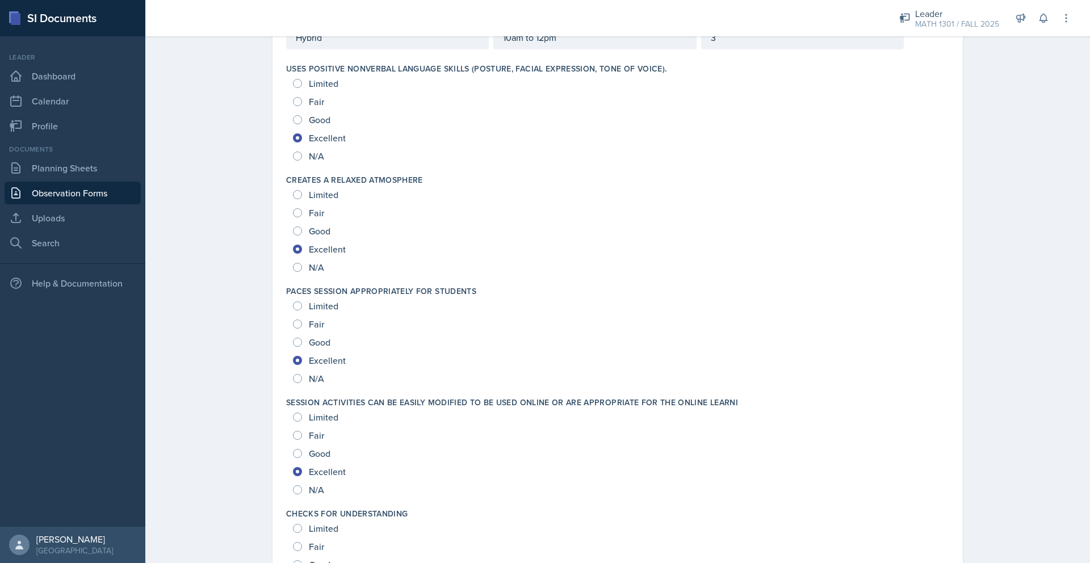
scroll to position [0, 0]
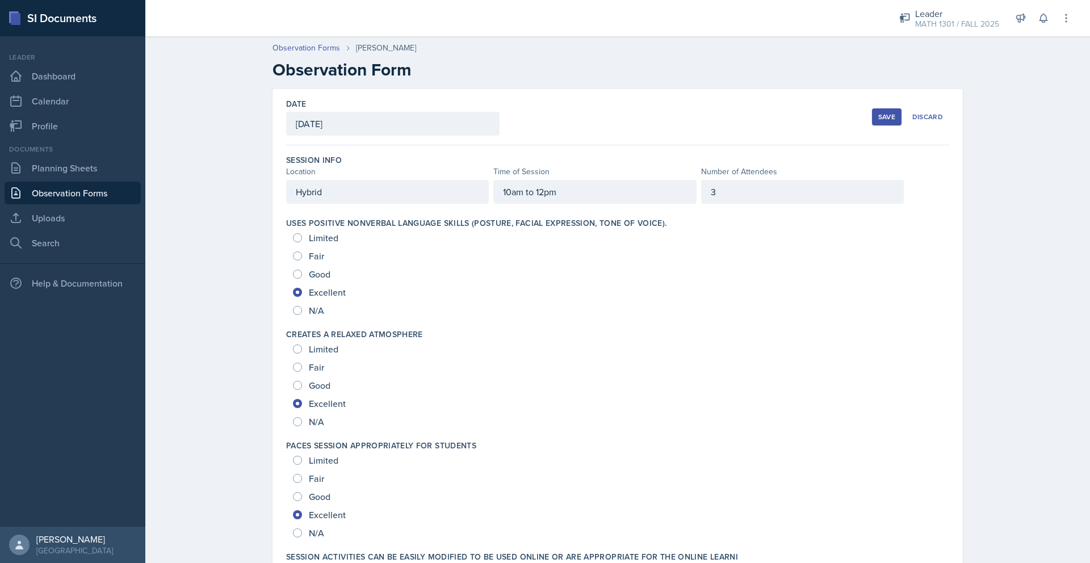
click at [888, 112] on div "Save" at bounding box center [886, 116] width 17 height 9
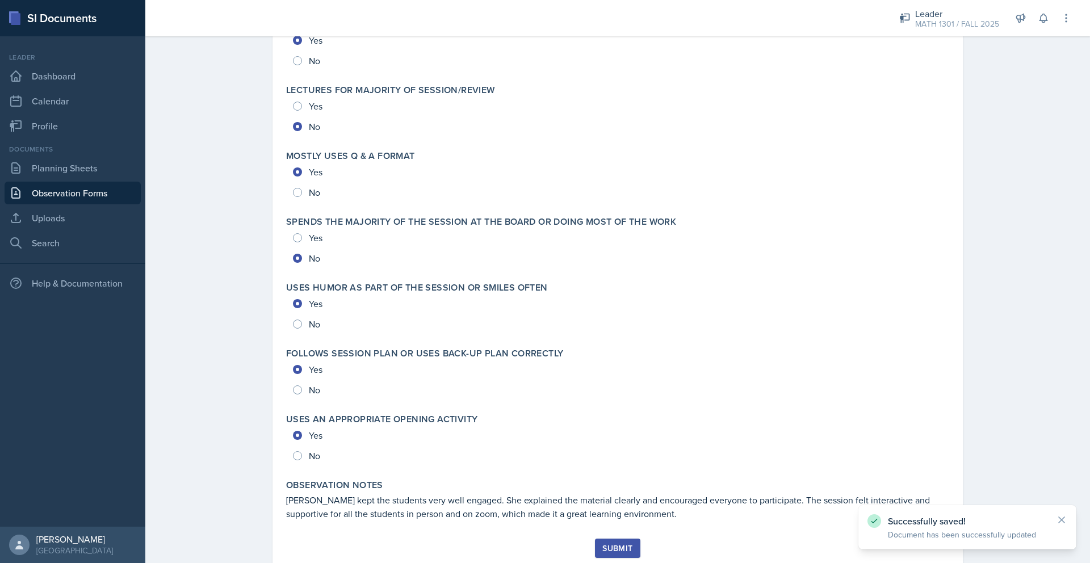
scroll to position [2332, 0]
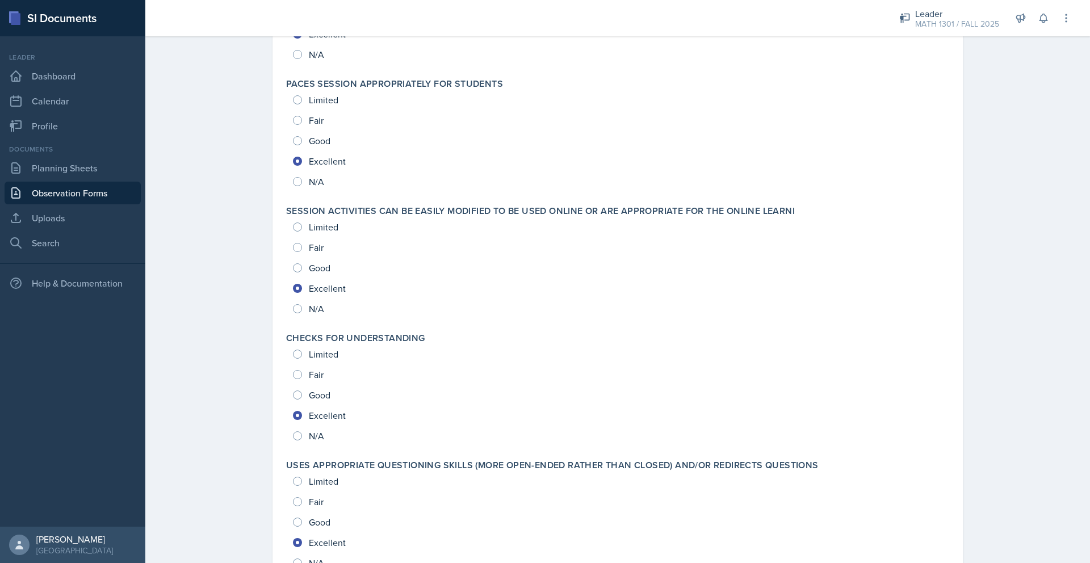
scroll to position [0, 0]
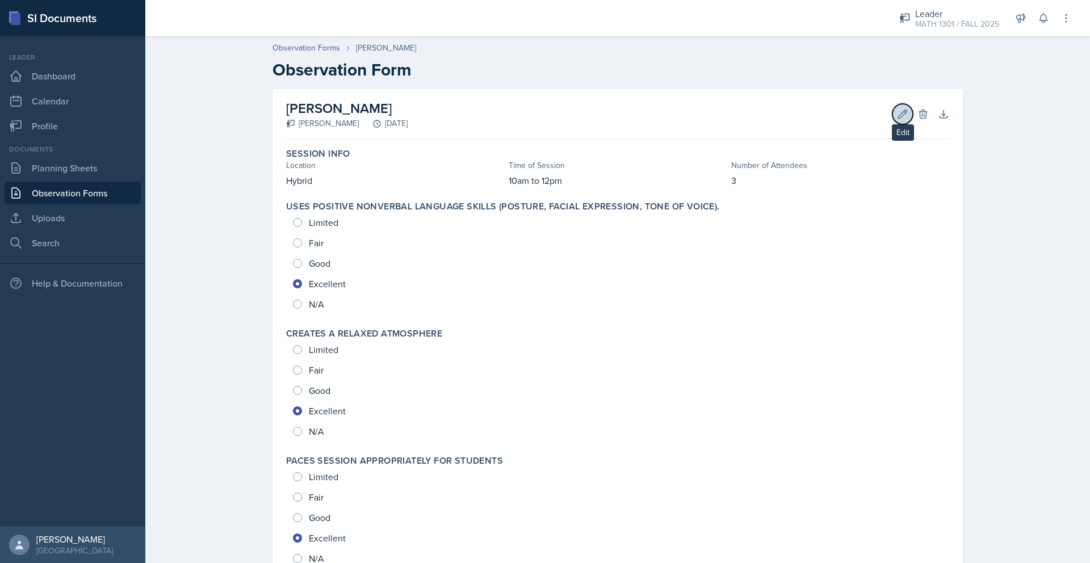
click at [900, 115] on icon at bounding box center [903, 114] width 9 height 9
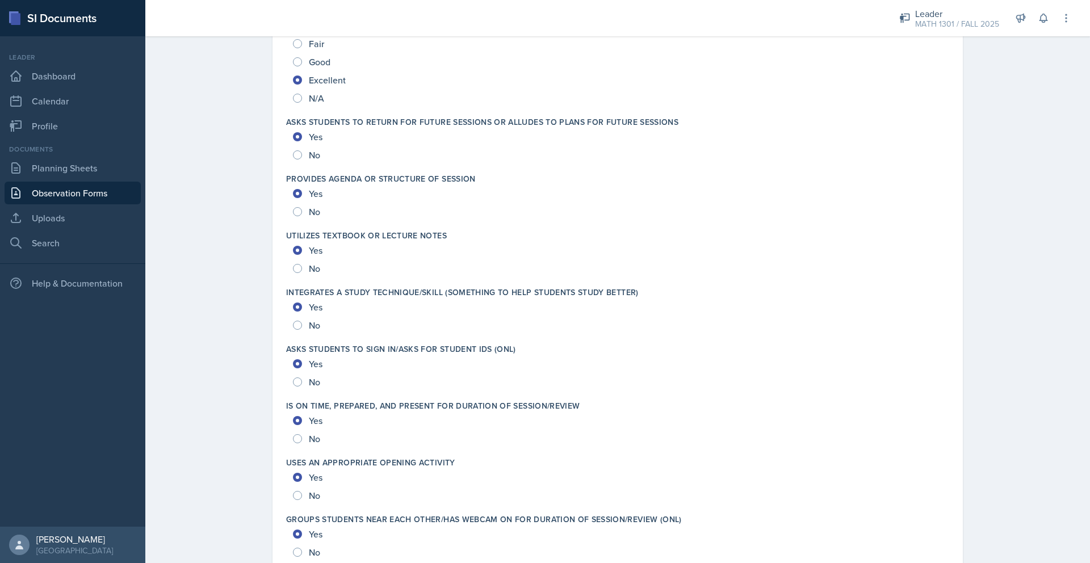
scroll to position [2027, 0]
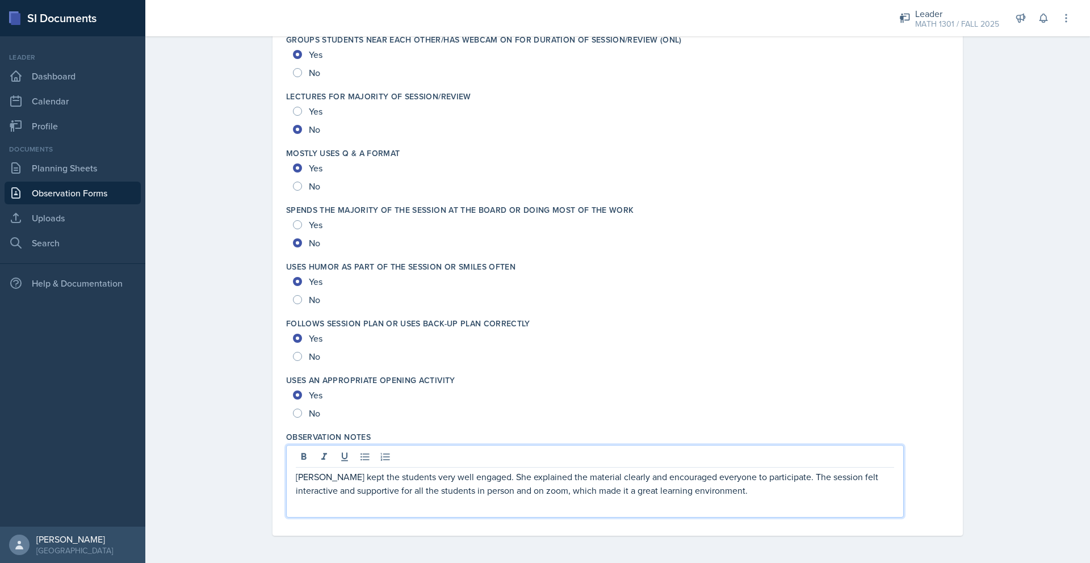
click at [743, 471] on p "[PERSON_NAME] kept the students very well engaged. She explained the material c…" at bounding box center [595, 483] width 598 height 27
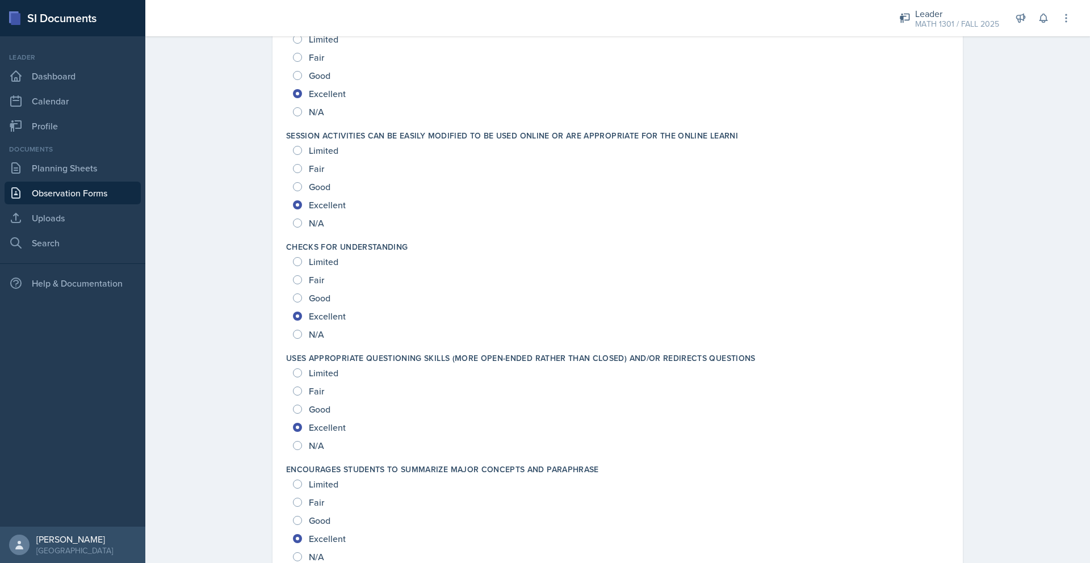
scroll to position [0, 0]
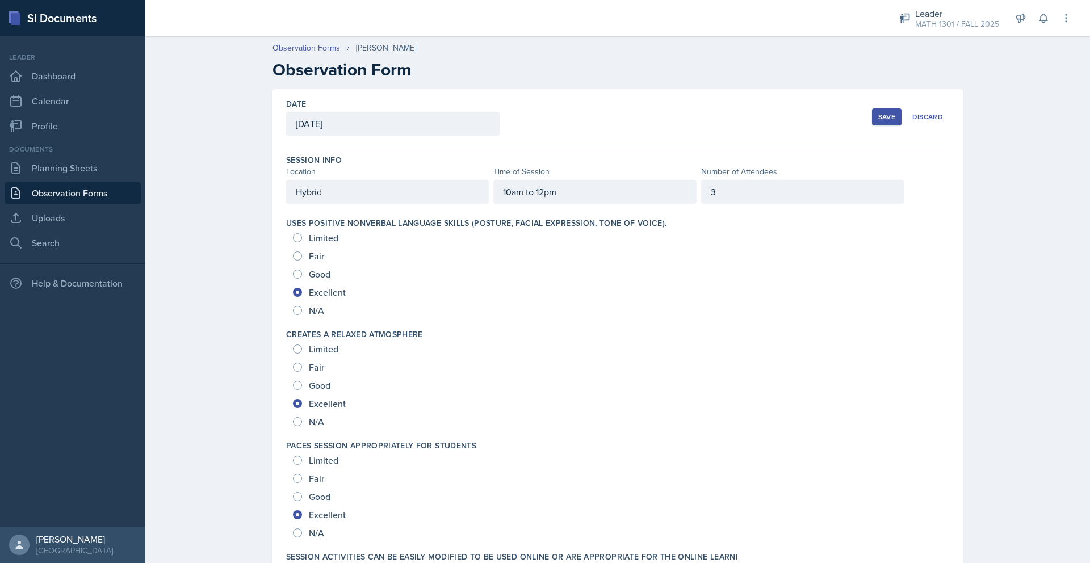
click at [878, 117] on div "Save" at bounding box center [886, 116] width 17 height 9
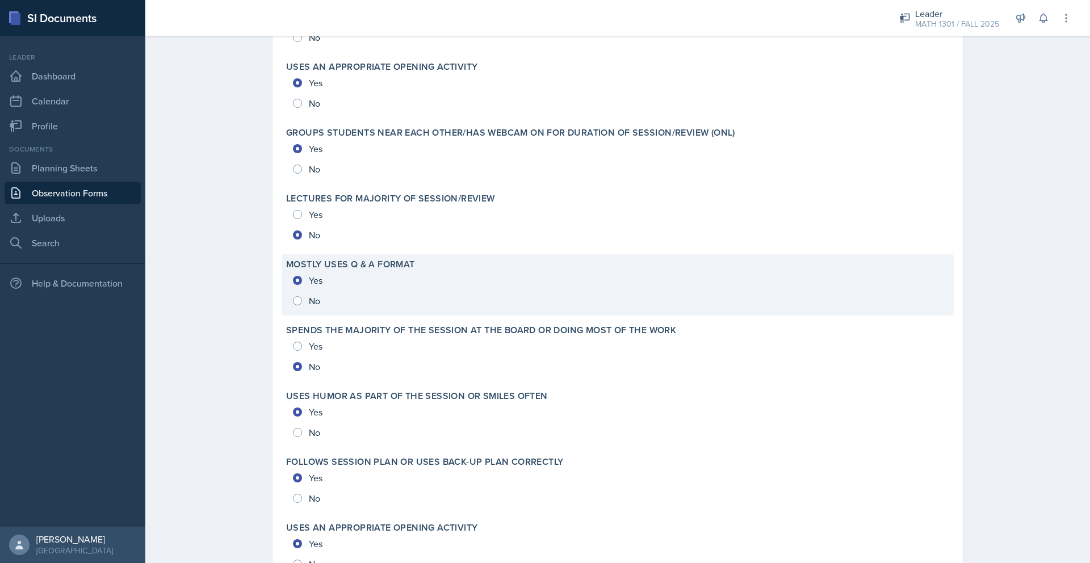
scroll to position [2195, 0]
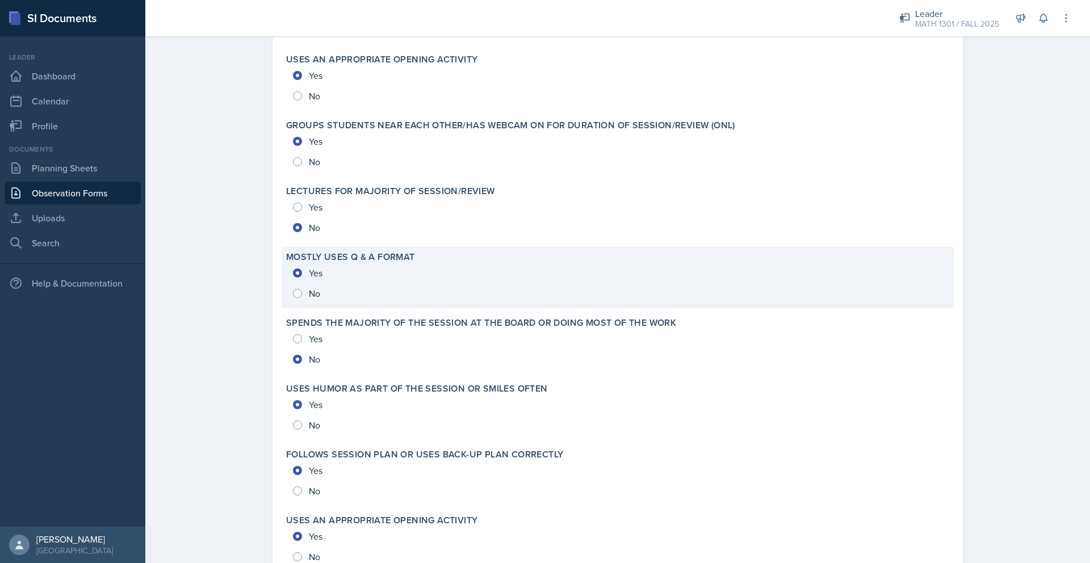
click at [316, 295] on div "Yes No" at bounding box center [617, 283] width 663 height 41
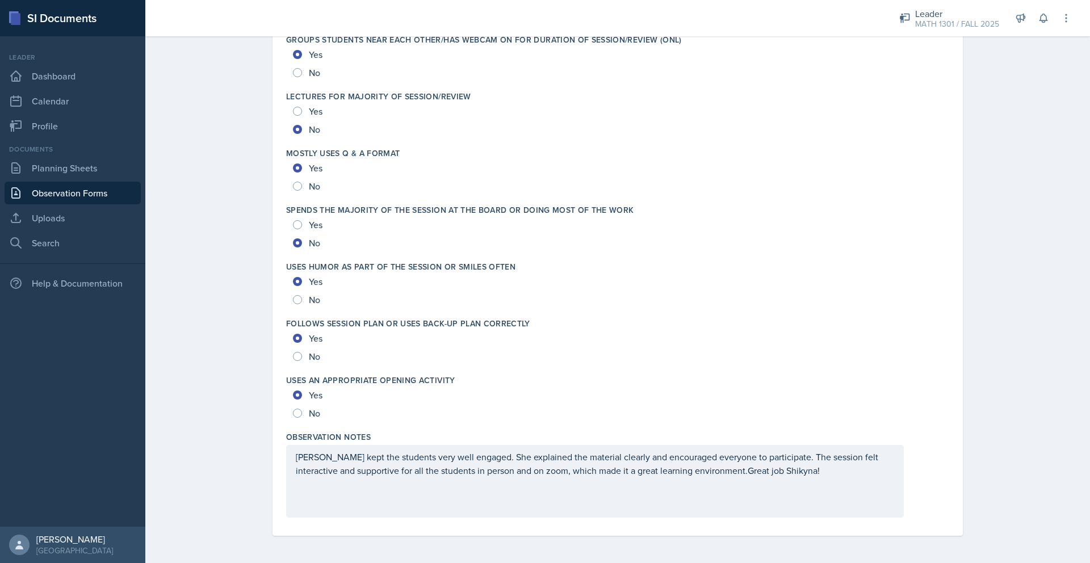
scroll to position [2027, 0]
click at [298, 183] on input "No" at bounding box center [297, 186] width 9 height 9
radio input "true"
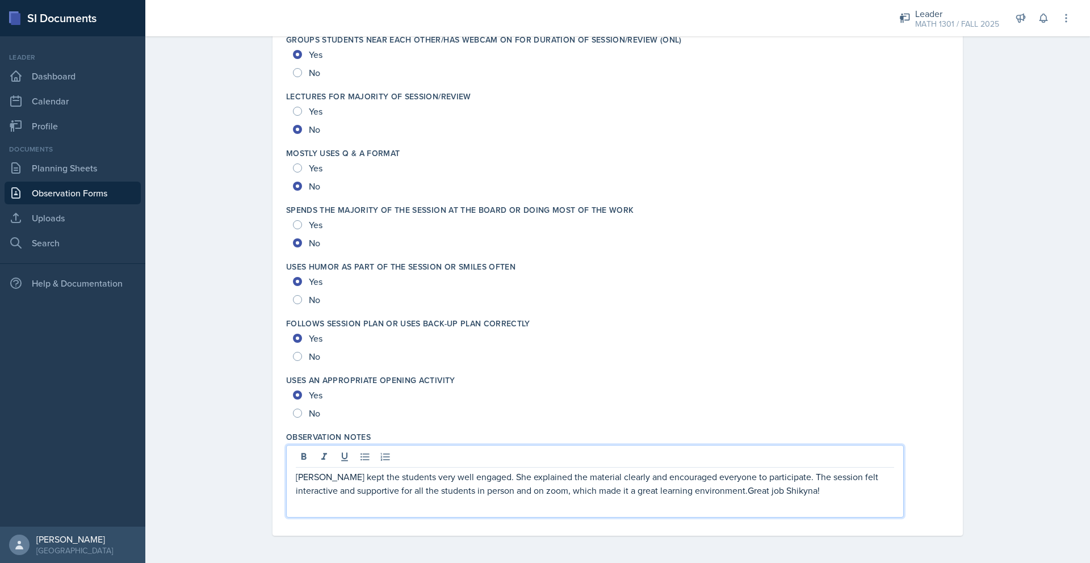
click at [725, 472] on p "[PERSON_NAME] kept the students very well engaged. She explained the material c…" at bounding box center [595, 483] width 598 height 27
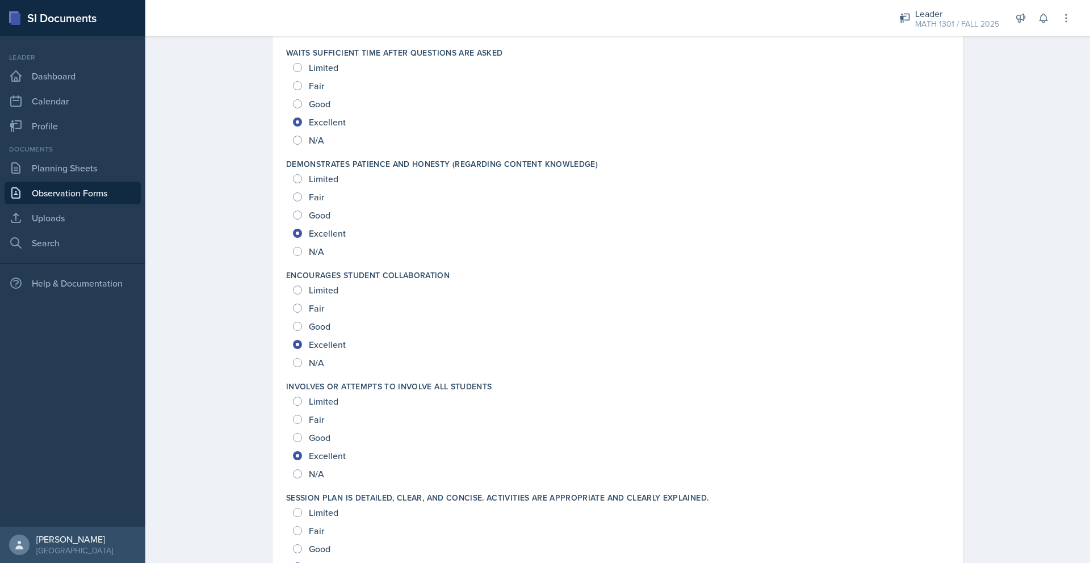
scroll to position [0, 0]
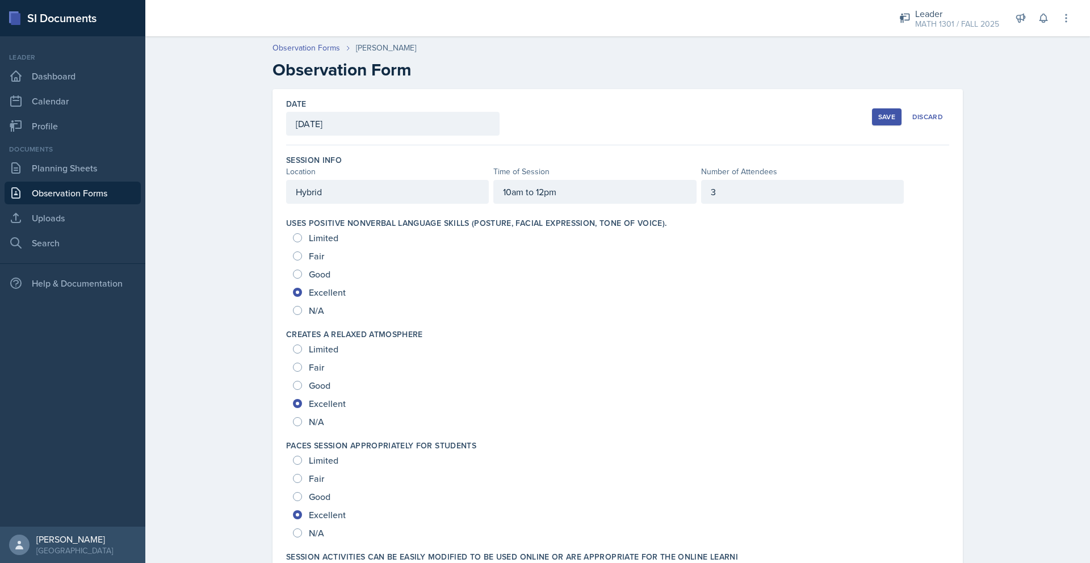
click at [882, 113] on div "Save" at bounding box center [886, 116] width 17 height 9
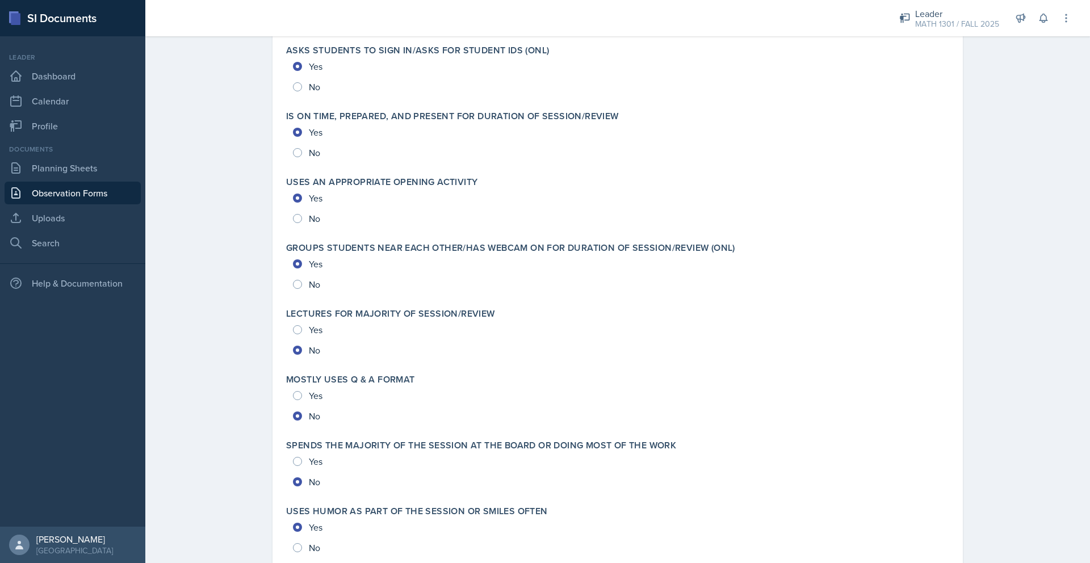
scroll to position [2332, 0]
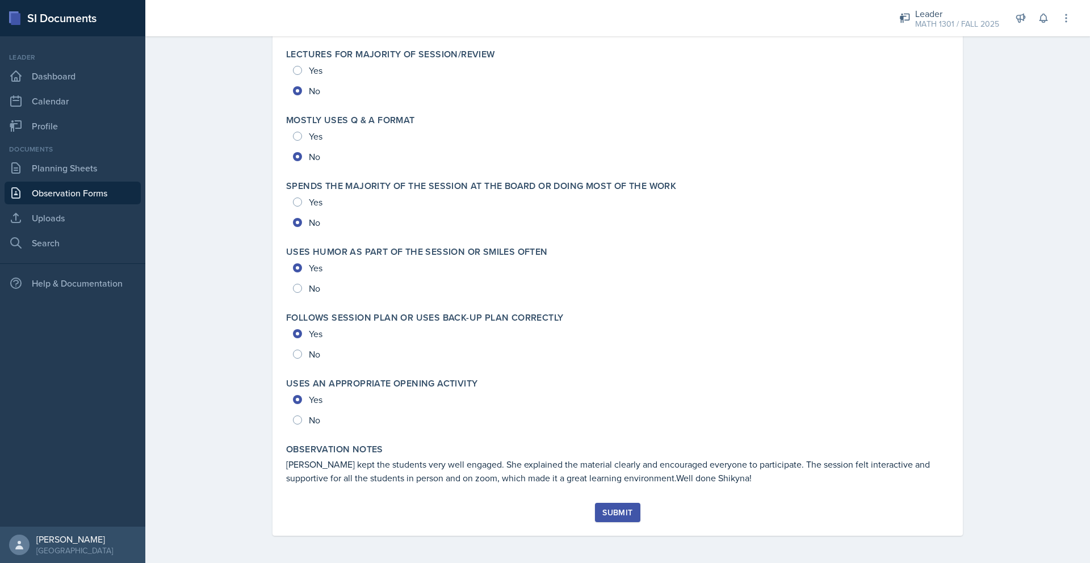
click at [610, 515] on div "Submit" at bounding box center [617, 512] width 30 height 9
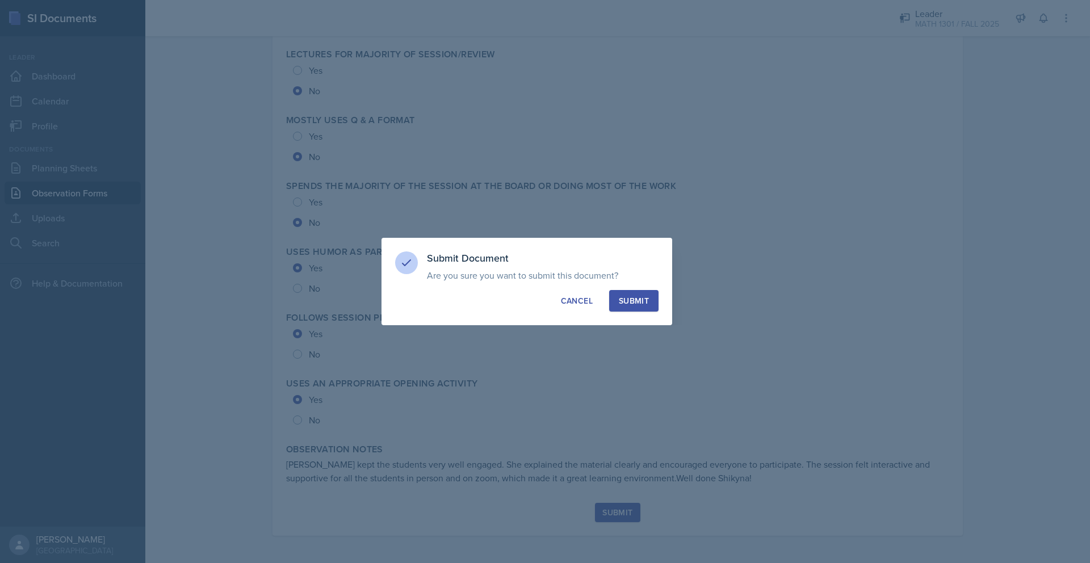
click at [620, 303] on div "Submit" at bounding box center [634, 300] width 30 height 11
radio input "true"
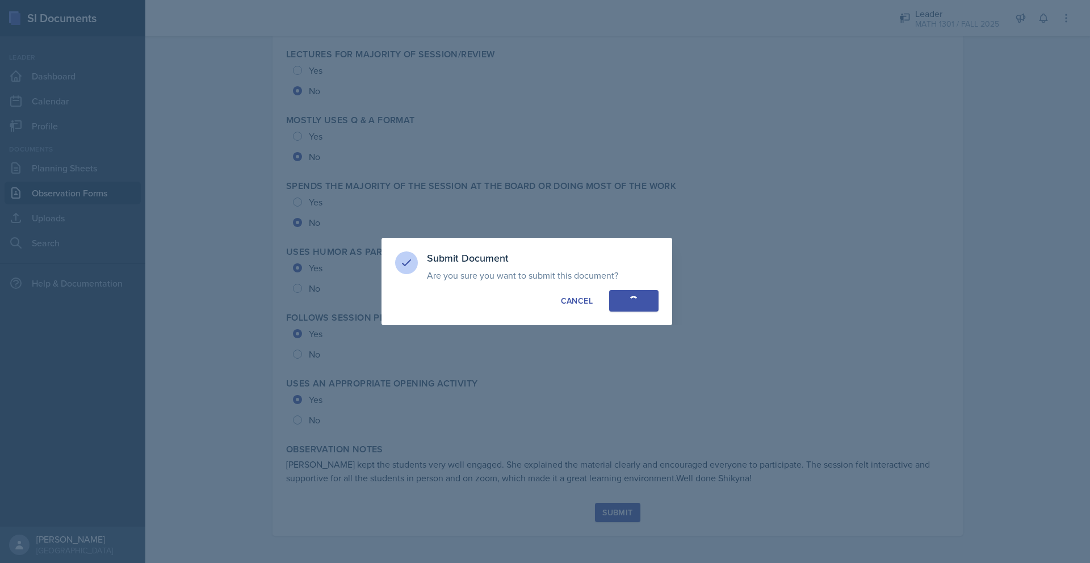
radio input "true"
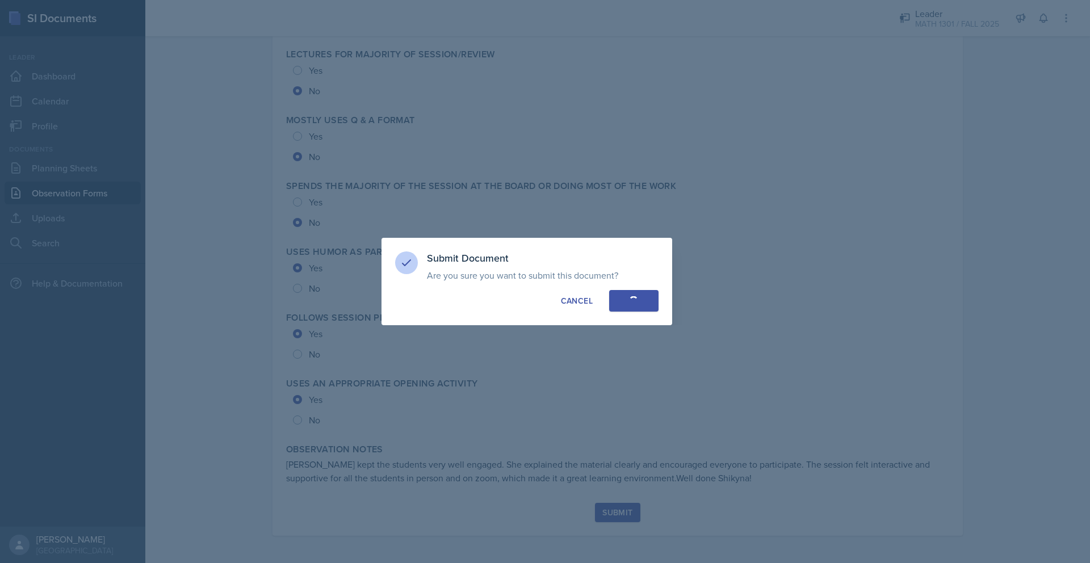
radio input "true"
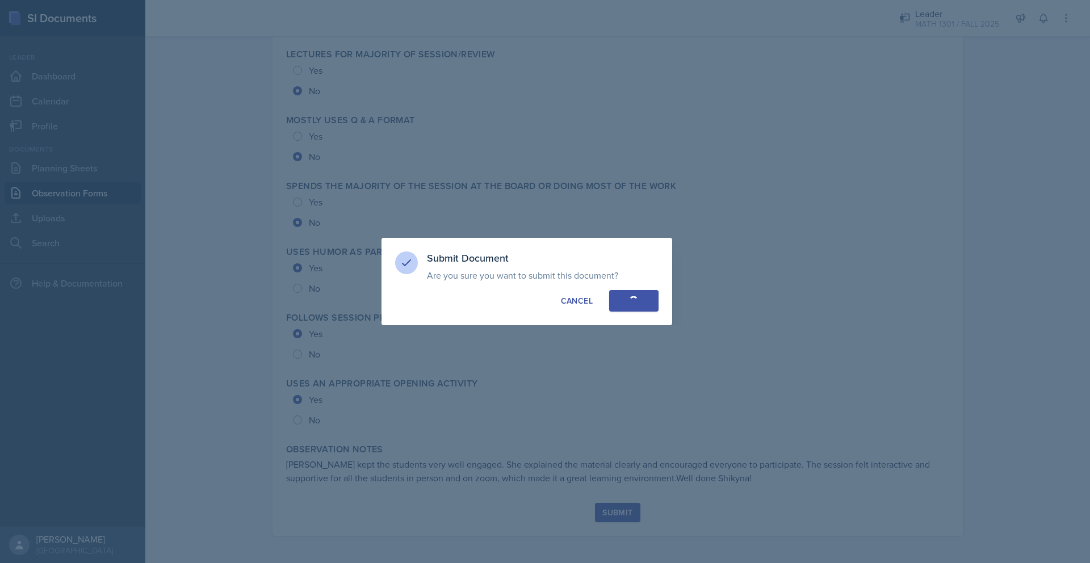
radio input "true"
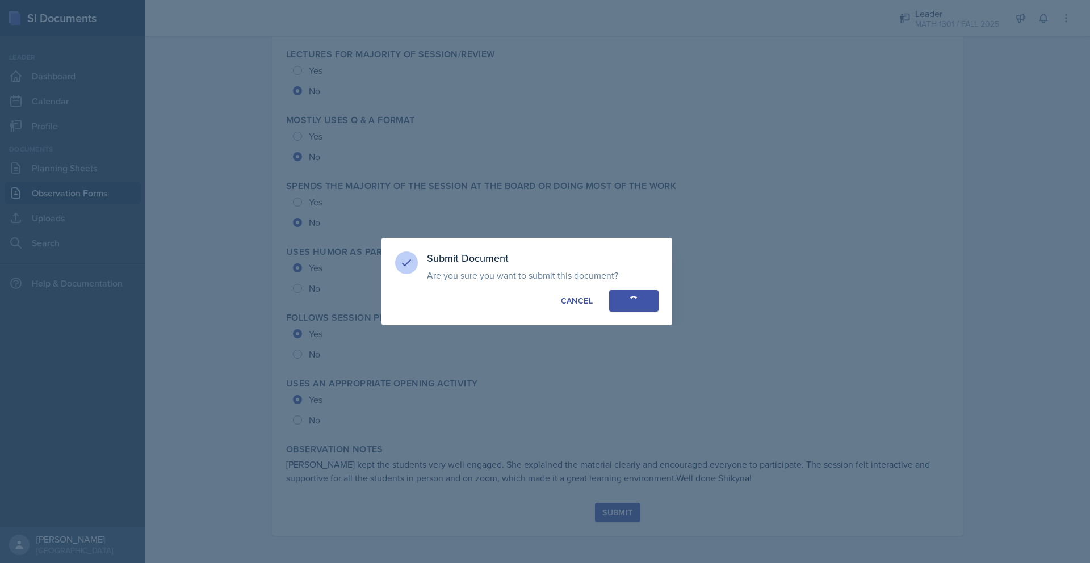
radio input "true"
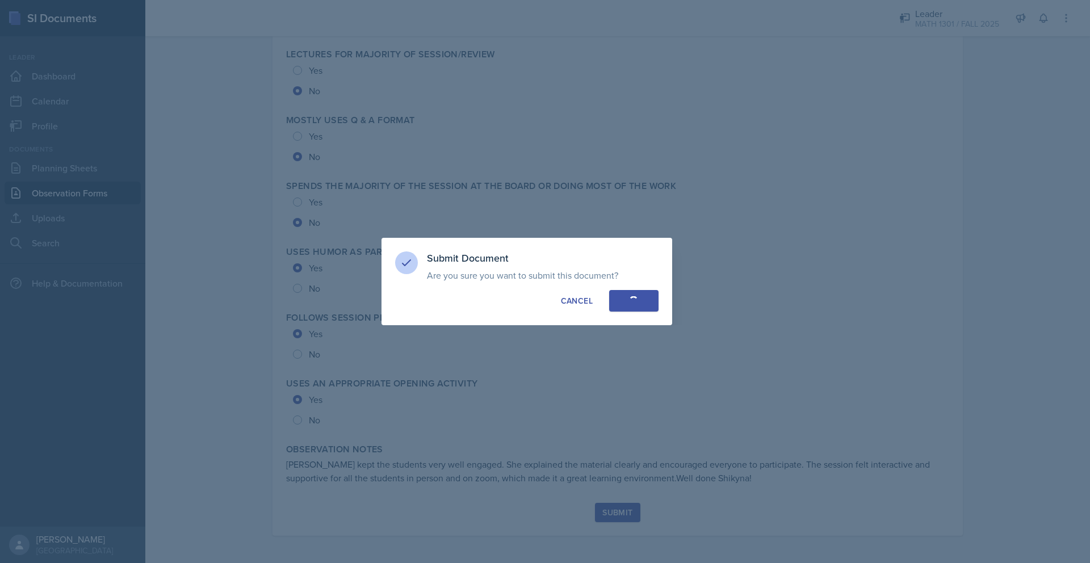
radio input "true"
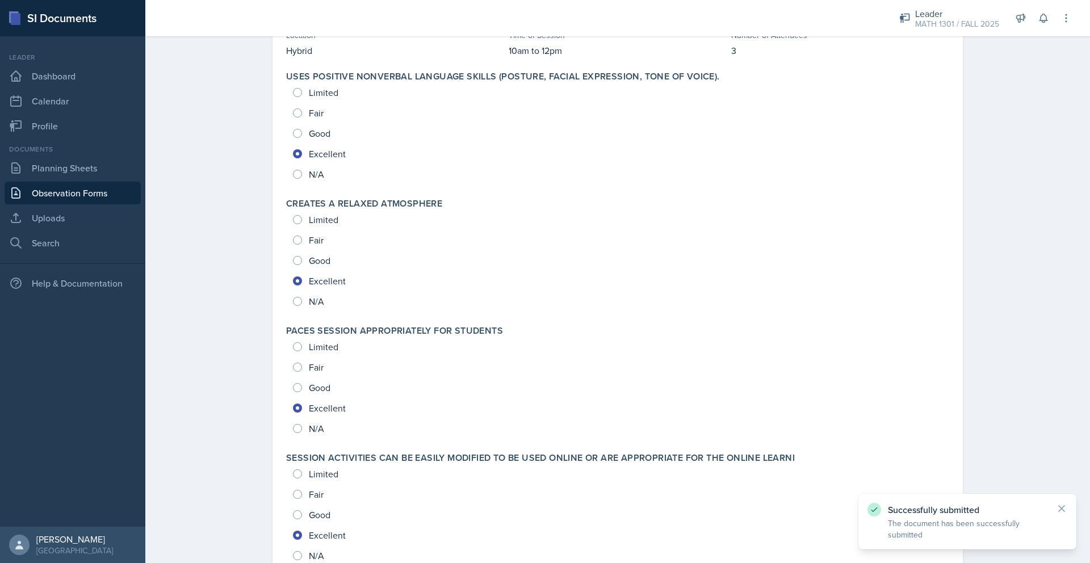
scroll to position [0, 0]
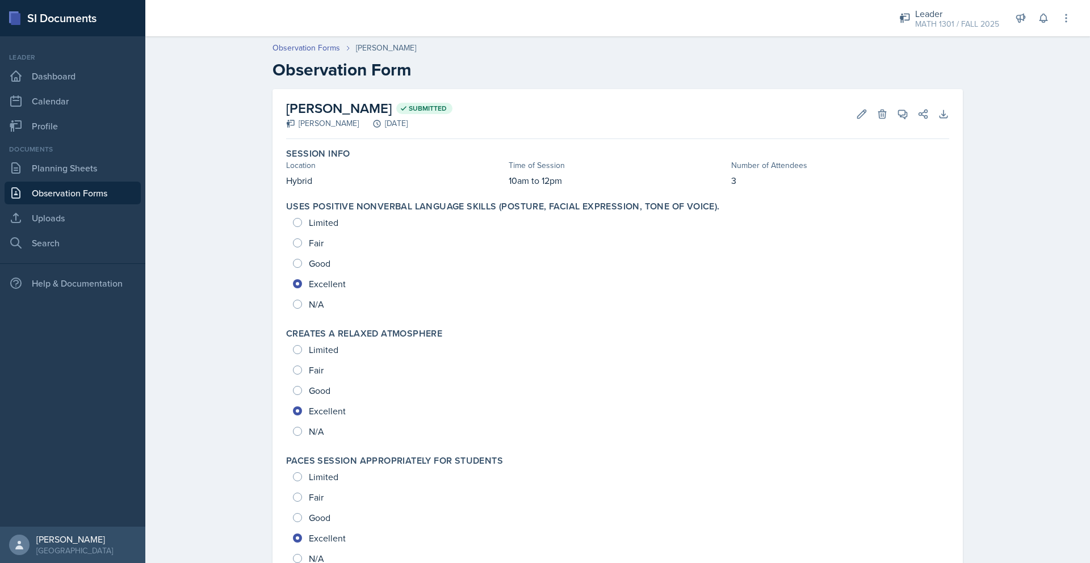
click at [108, 195] on link "Observation Forms" at bounding box center [73, 193] width 136 height 23
